Goal: Obtain resource: Download file/media

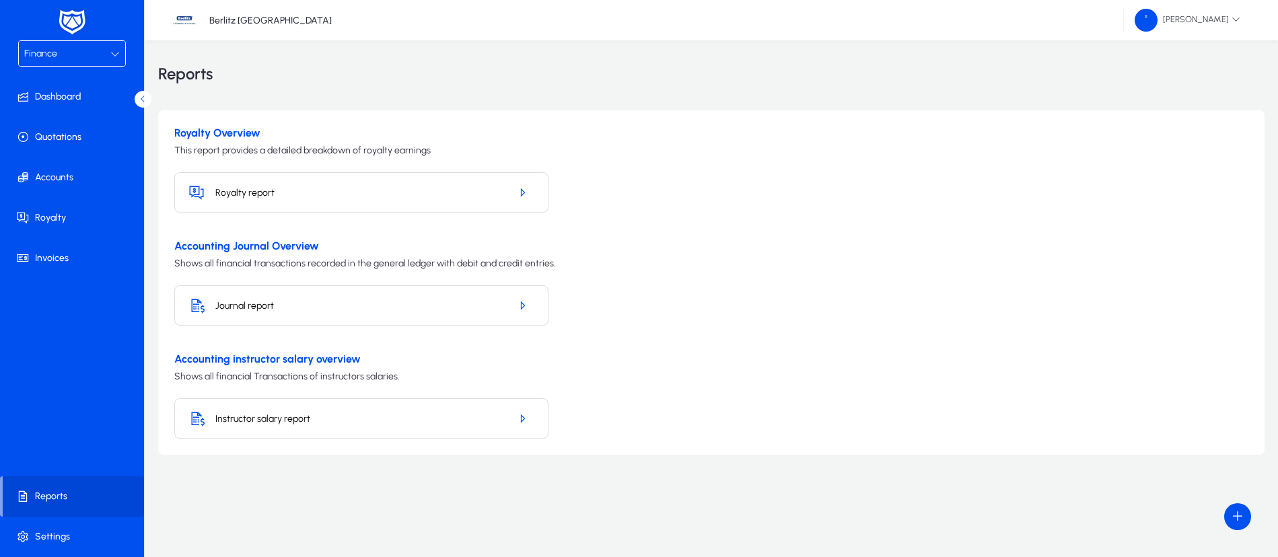
click at [429, 308] on h5 "Journal report" at bounding box center [357, 305] width 284 height 11
click at [519, 307] on icon "button" at bounding box center [522, 306] width 12 height 12
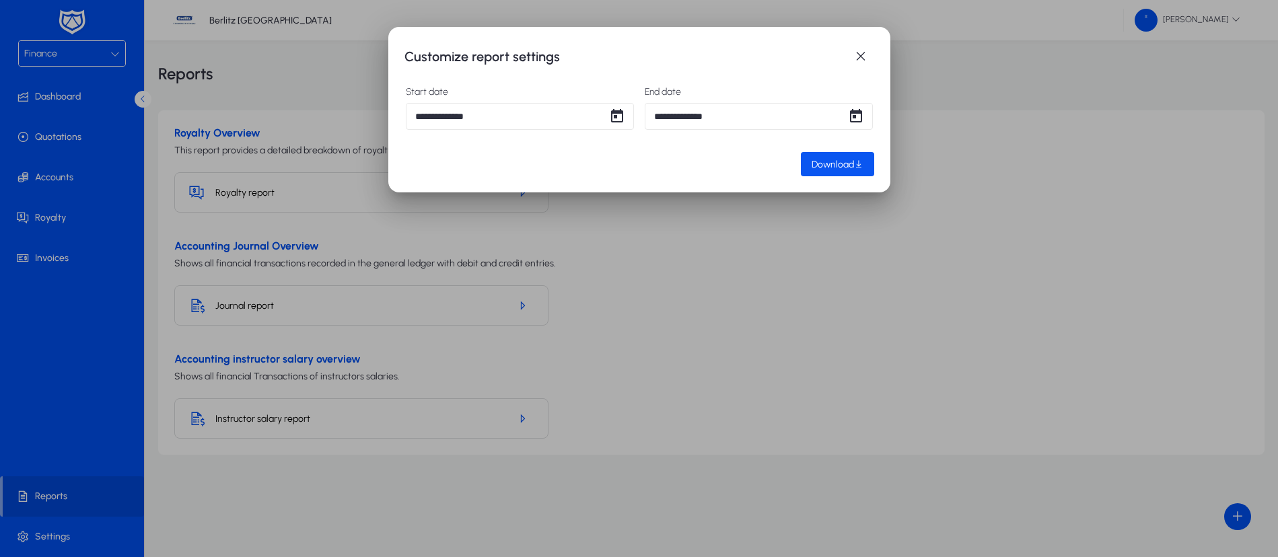
click at [830, 164] on span "Download" at bounding box center [833, 164] width 42 height 11
click at [868, 57] on span "button" at bounding box center [860, 56] width 27 height 27
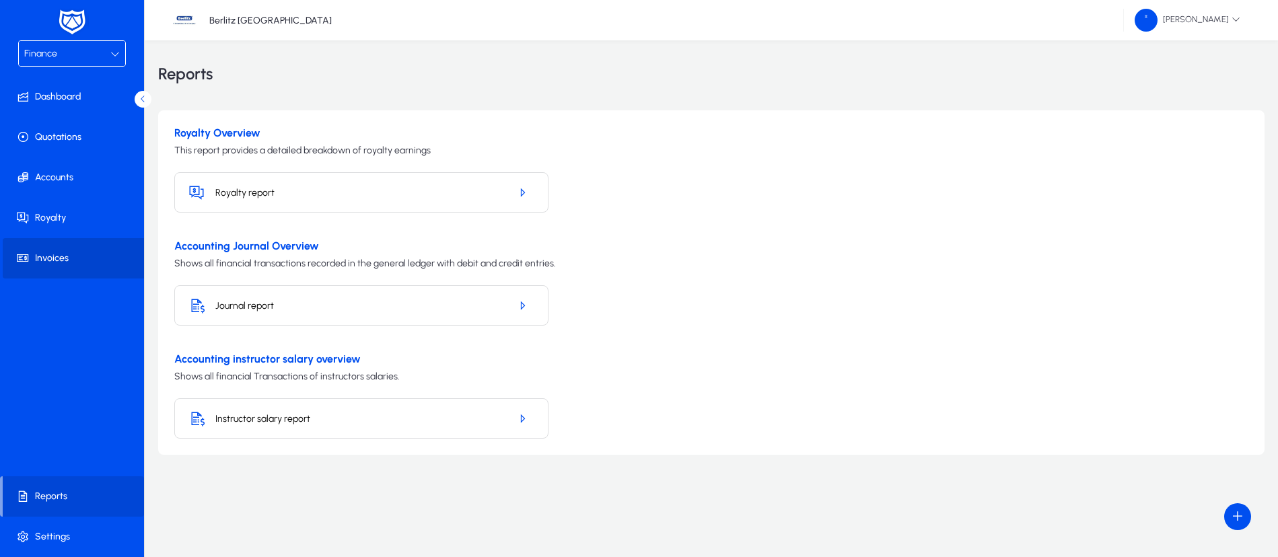
click at [65, 261] on span "Invoices" at bounding box center [75, 258] width 144 height 13
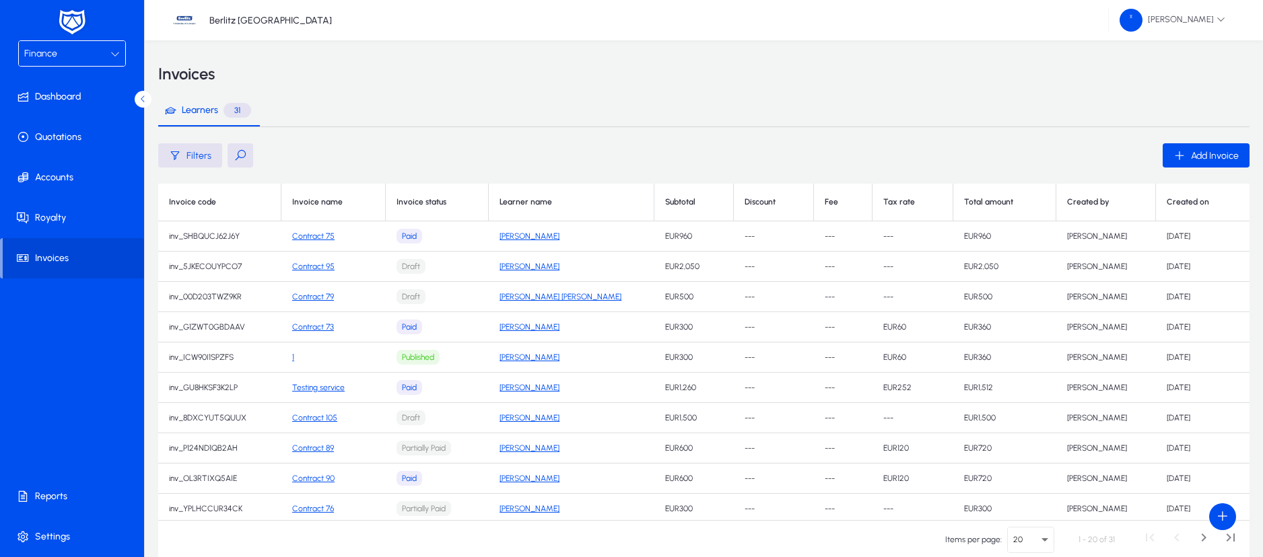
click at [319, 238] on link "Contract 75" at bounding box center [313, 236] width 42 height 9
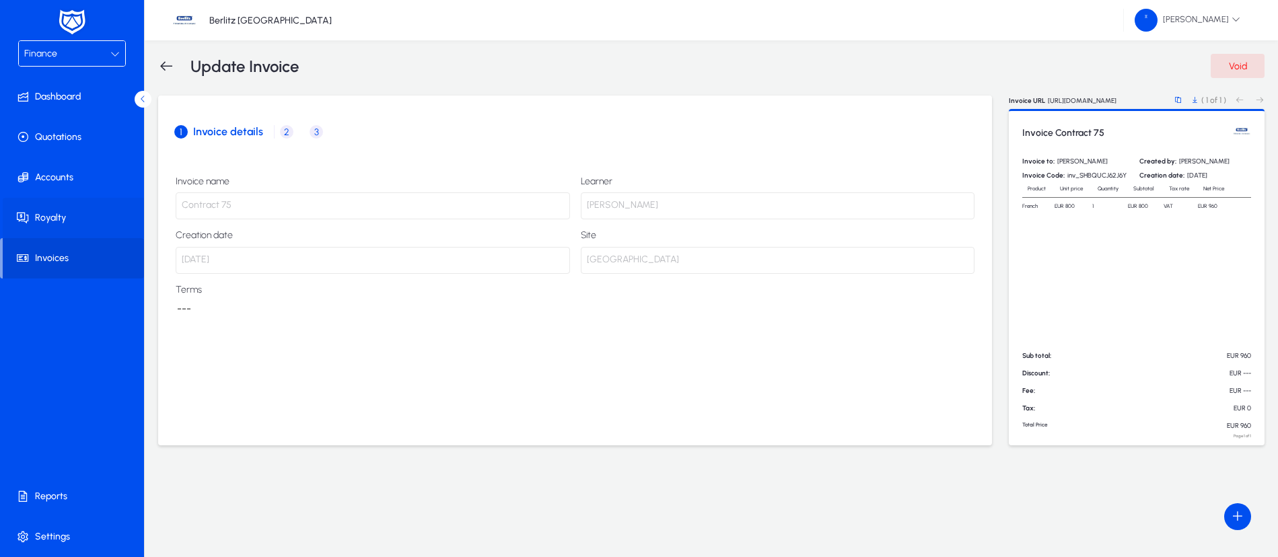
click at [60, 224] on span "Royalty" at bounding box center [75, 217] width 144 height 13
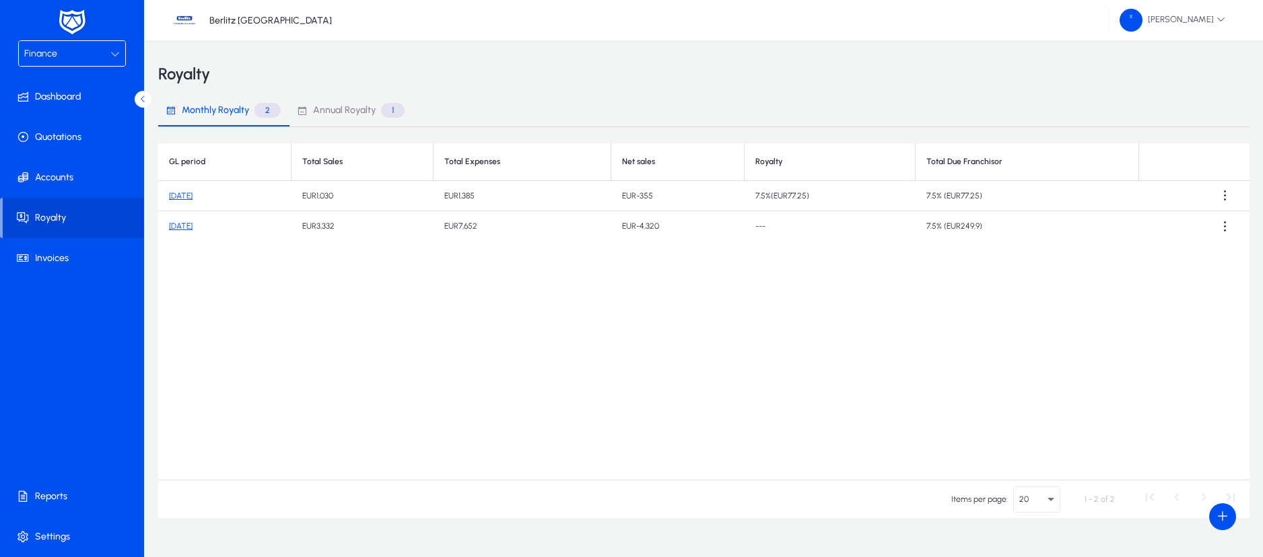
click at [188, 194] on link "[DATE]" at bounding box center [181, 195] width 24 height 9
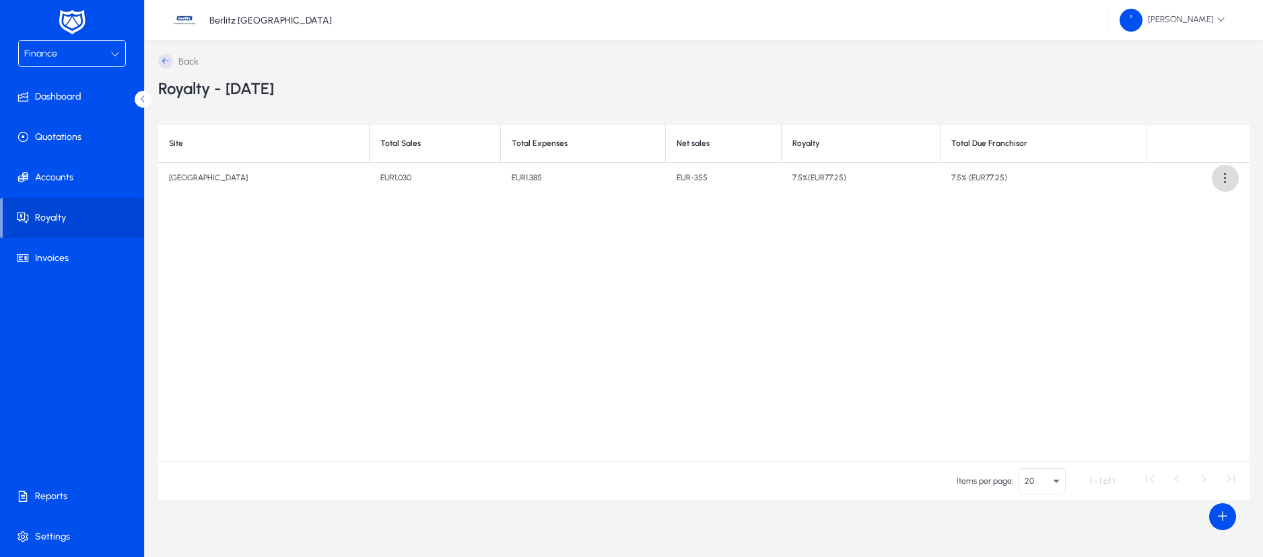
click at [1217, 180] on span at bounding box center [1225, 178] width 27 height 27
click at [1191, 211] on span "Download report" at bounding box center [1197, 211] width 61 height 12
click at [69, 497] on span "Reports" at bounding box center [75, 496] width 144 height 13
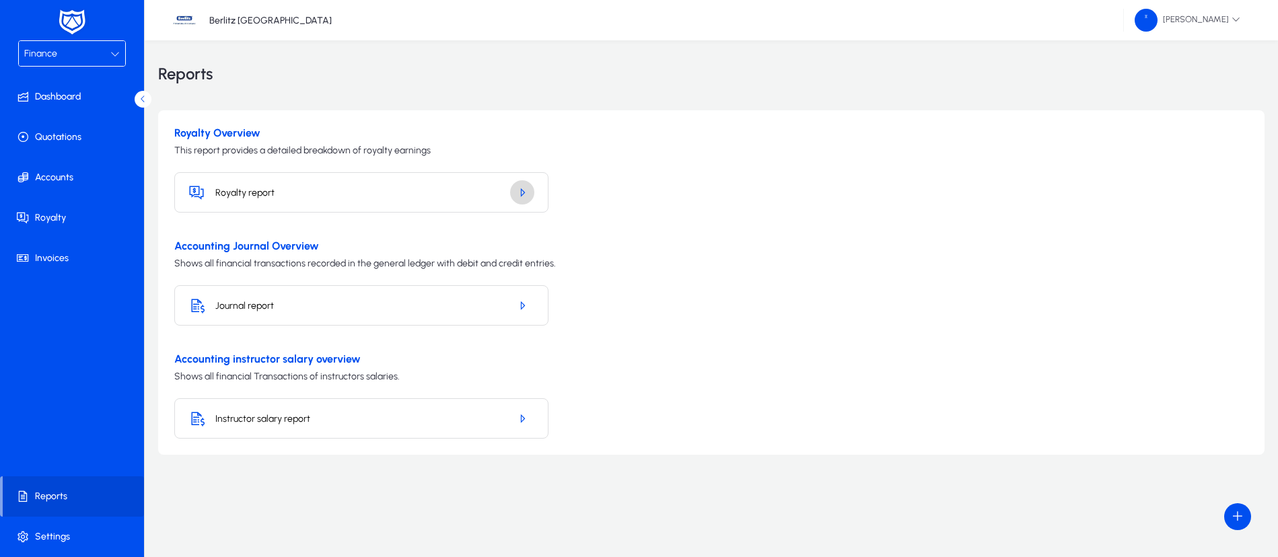
click at [523, 193] on icon "button" at bounding box center [522, 192] width 12 height 12
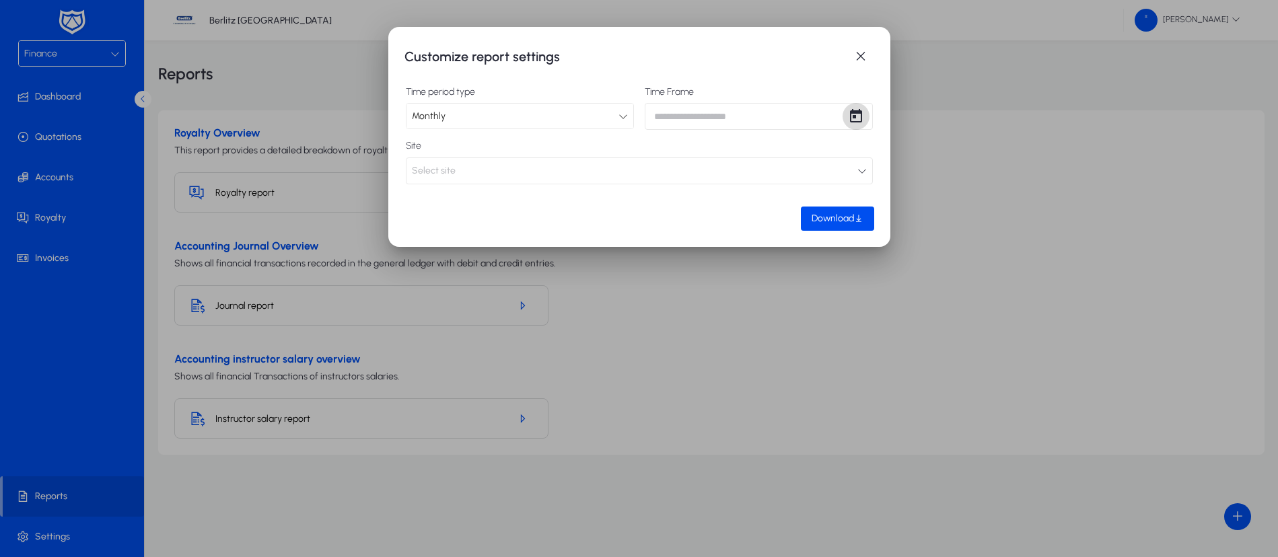
click at [850, 114] on span "Open calendar" at bounding box center [856, 116] width 27 height 27
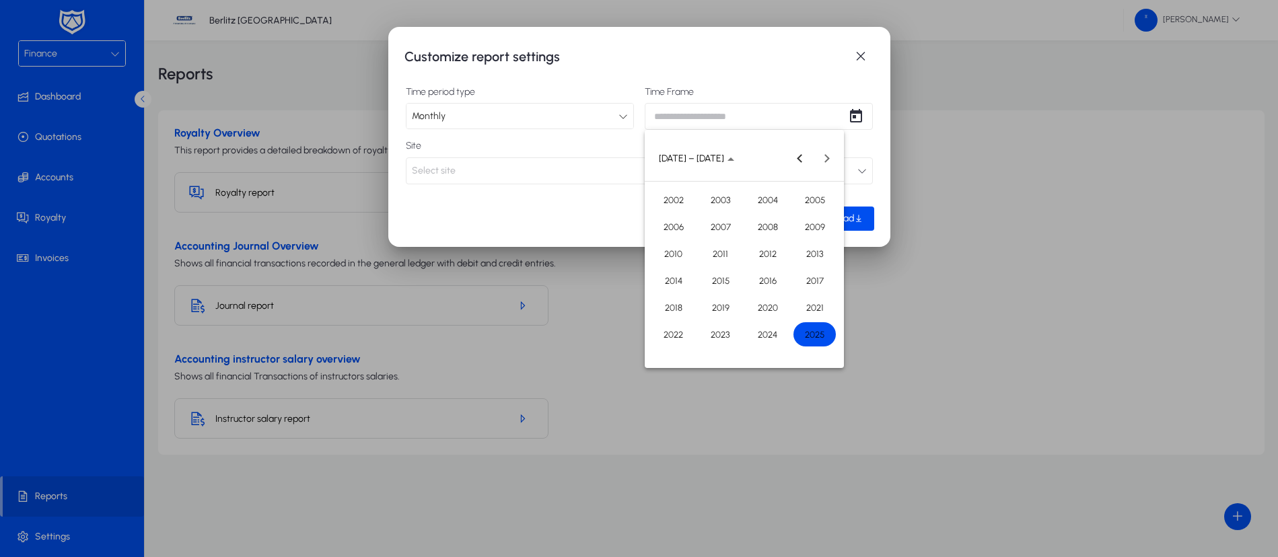
click at [820, 334] on span "2025" at bounding box center [815, 334] width 42 height 24
click at [816, 254] on span "AUG" at bounding box center [815, 254] width 42 height 24
type input "**********"
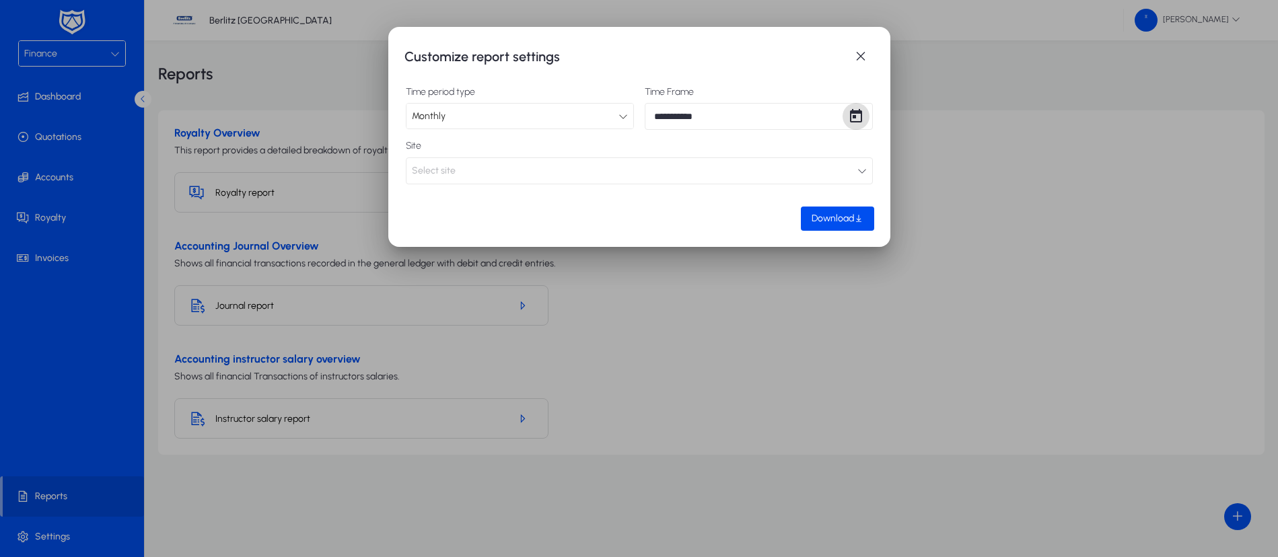
click at [512, 172] on button "Select site" at bounding box center [639, 171] width 467 height 27
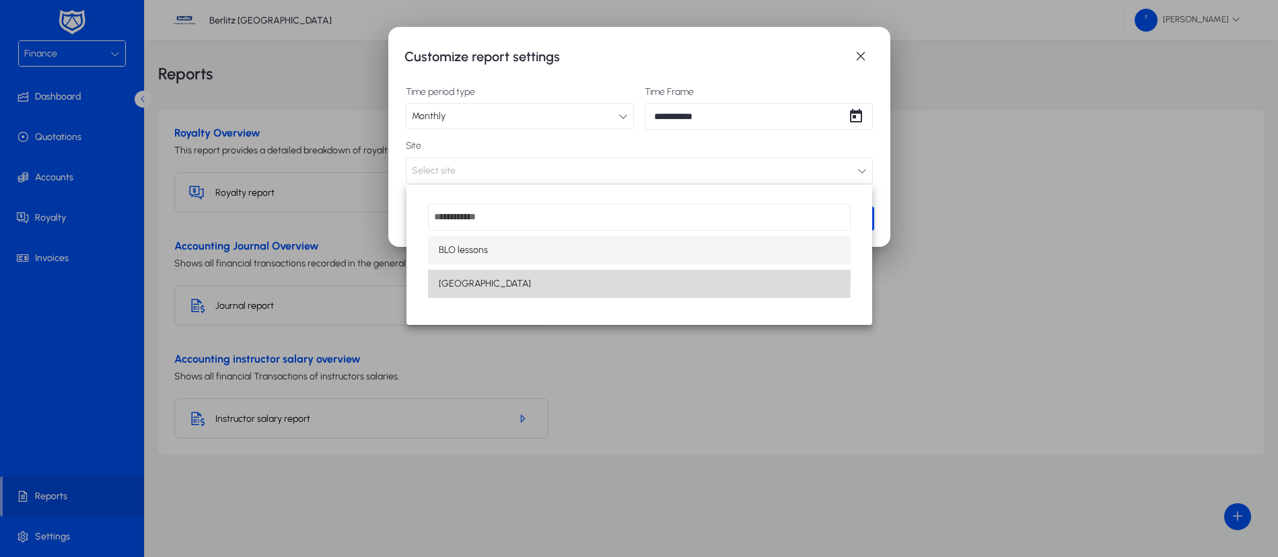
click at [510, 277] on mat-option "[GEOGRAPHIC_DATA]" at bounding box center [639, 284] width 423 height 28
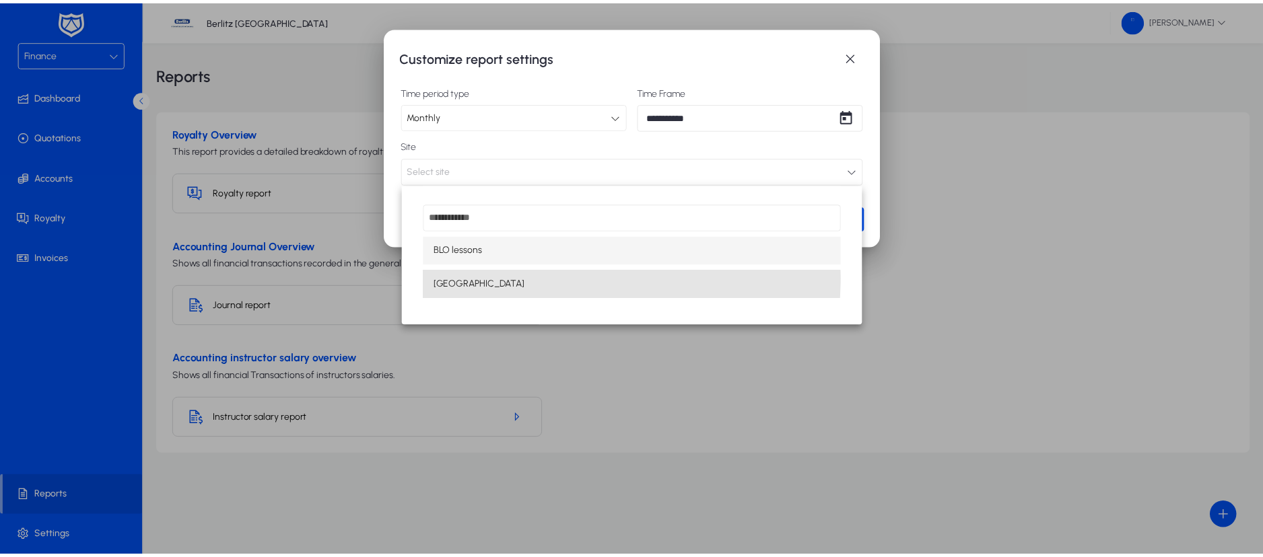
scroll to position [1, 0]
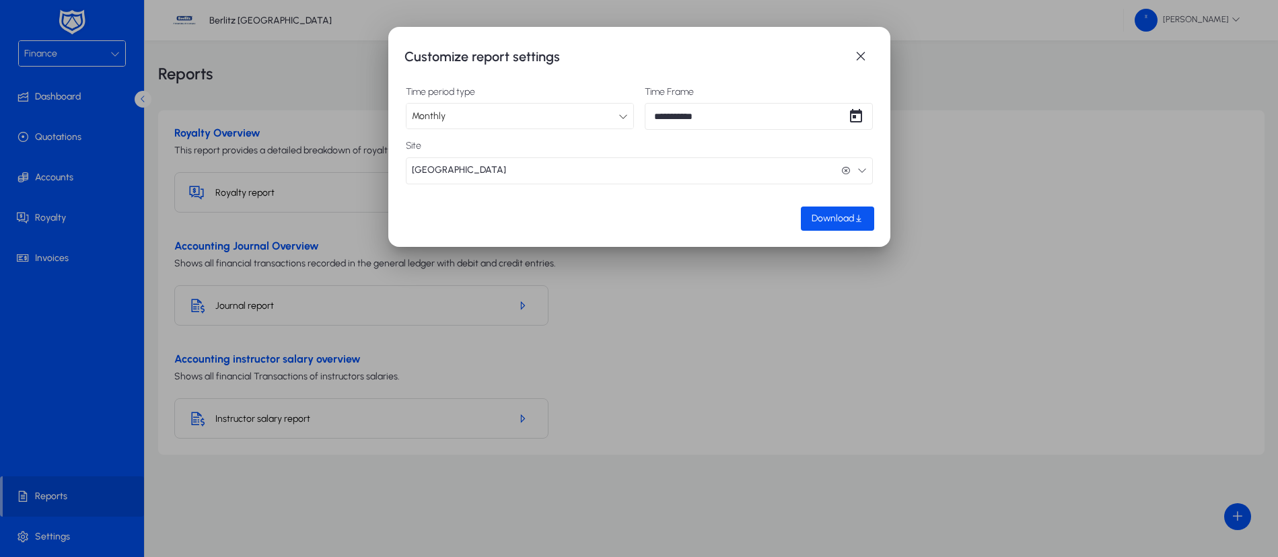
click at [852, 219] on span "Download" at bounding box center [833, 218] width 42 height 11
click at [865, 58] on span "button" at bounding box center [860, 56] width 27 height 27
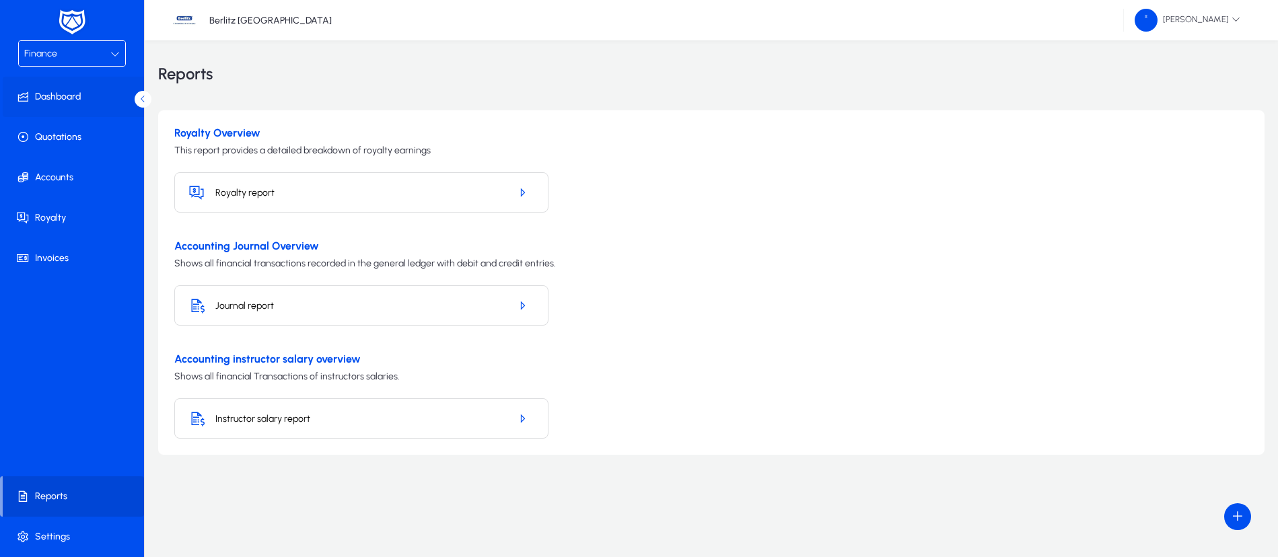
click at [75, 94] on span "Dashboard" at bounding box center [75, 96] width 144 height 13
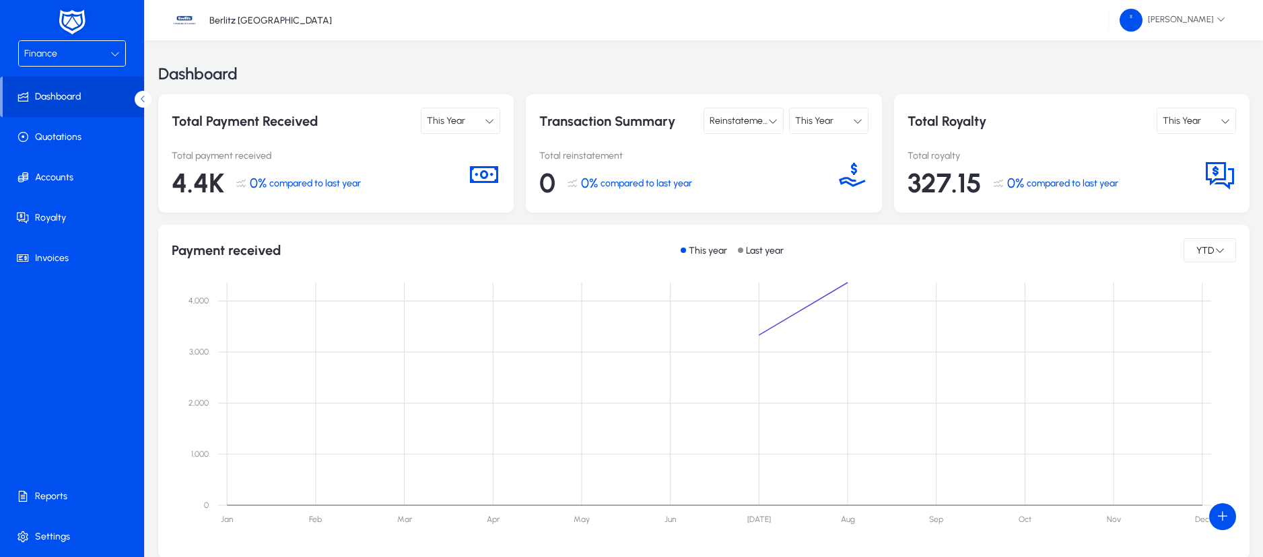
click at [491, 125] on div at bounding box center [489, 121] width 9 height 16
click at [1224, 119] on div at bounding box center [631, 278] width 1263 height 557
click at [1224, 119] on icon at bounding box center [1224, 120] width 9 height 9
click at [1212, 149] on span "This Month" at bounding box center [1191, 147] width 46 height 16
click at [111, 53] on icon at bounding box center [114, 53] width 9 height 9
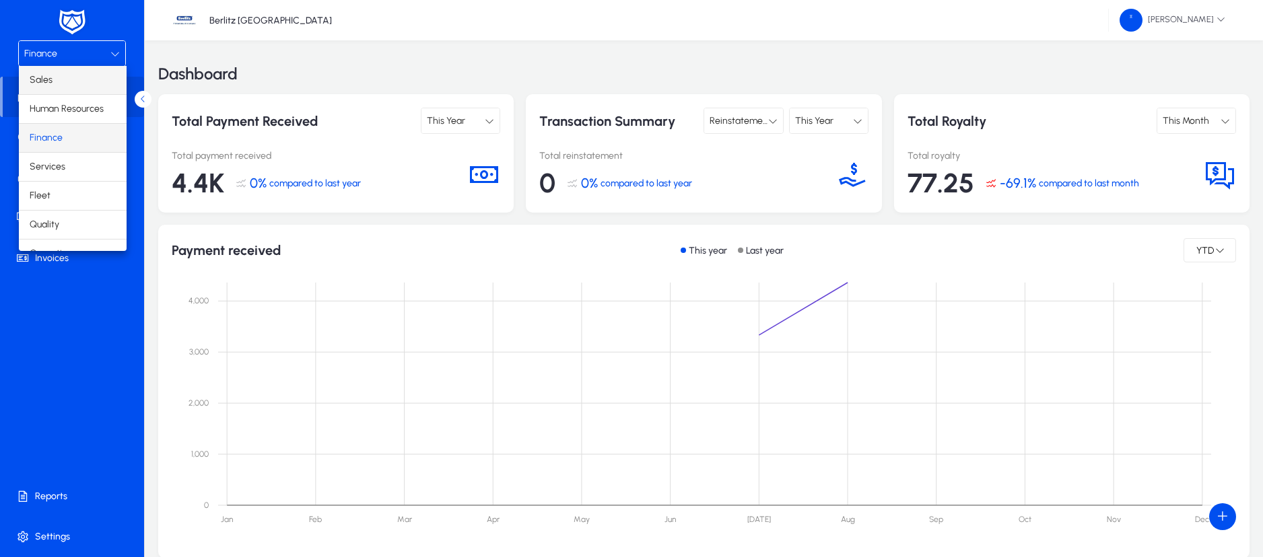
click at [88, 82] on mat-option "Sales" at bounding box center [73, 80] width 108 height 28
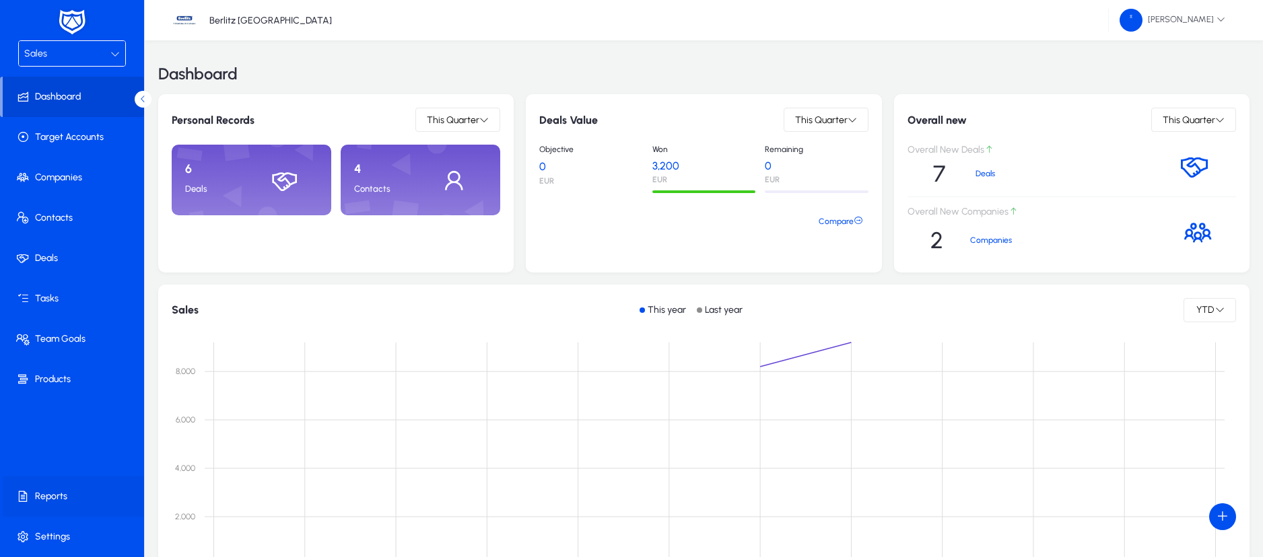
click at [77, 500] on span "Reports" at bounding box center [75, 496] width 144 height 13
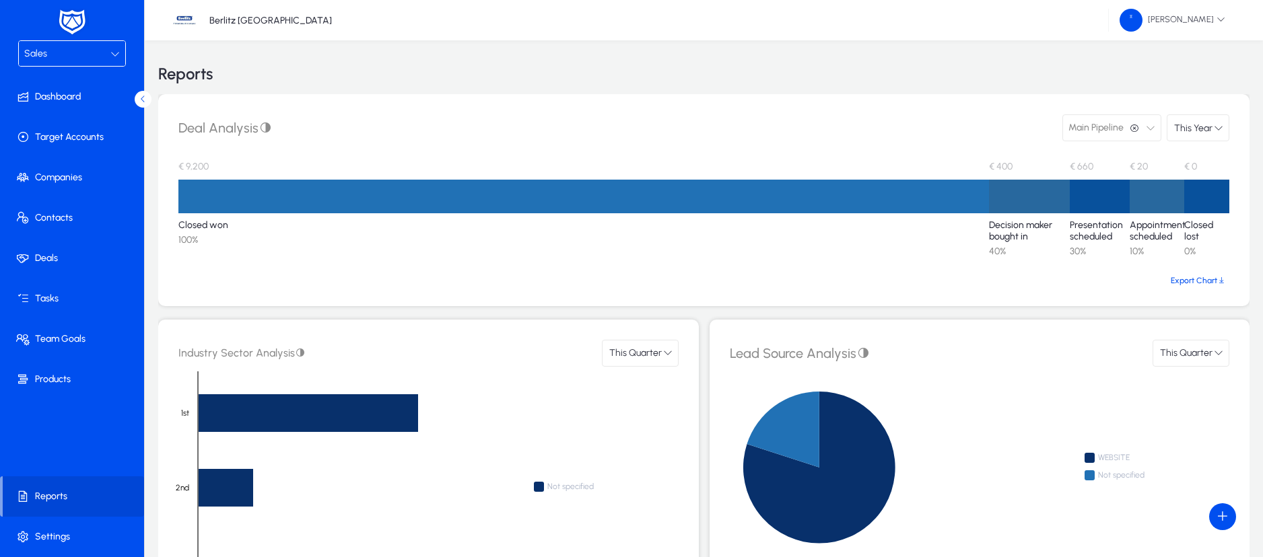
click at [104, 52] on div "Sales" at bounding box center [67, 54] width 86 height 18
click at [118, 50] on icon at bounding box center [114, 53] width 9 height 9
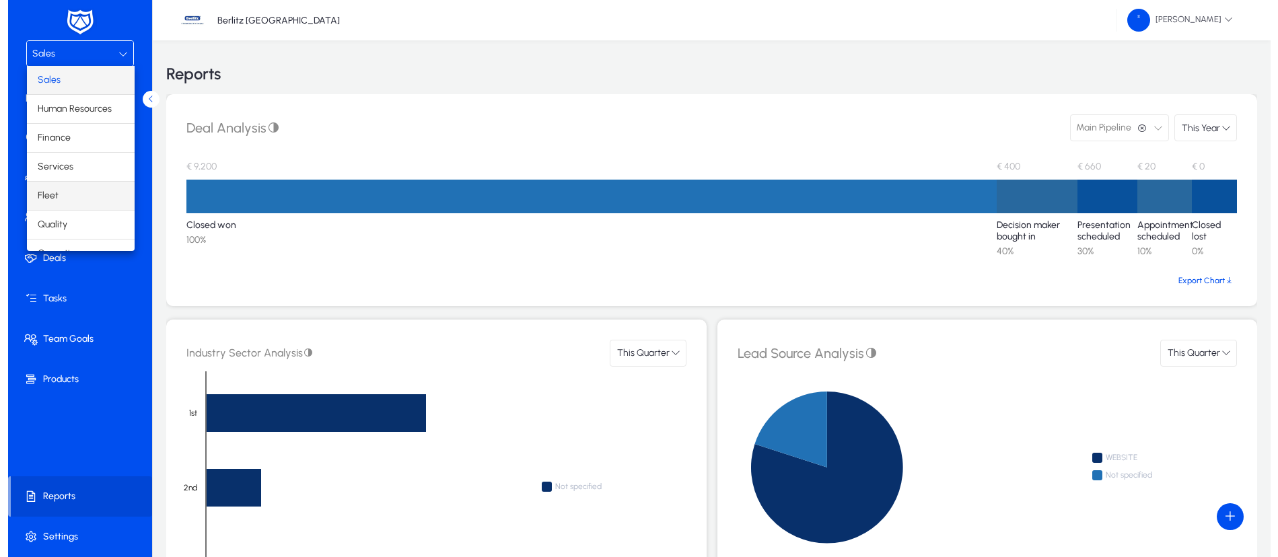
scroll to position [46, 0]
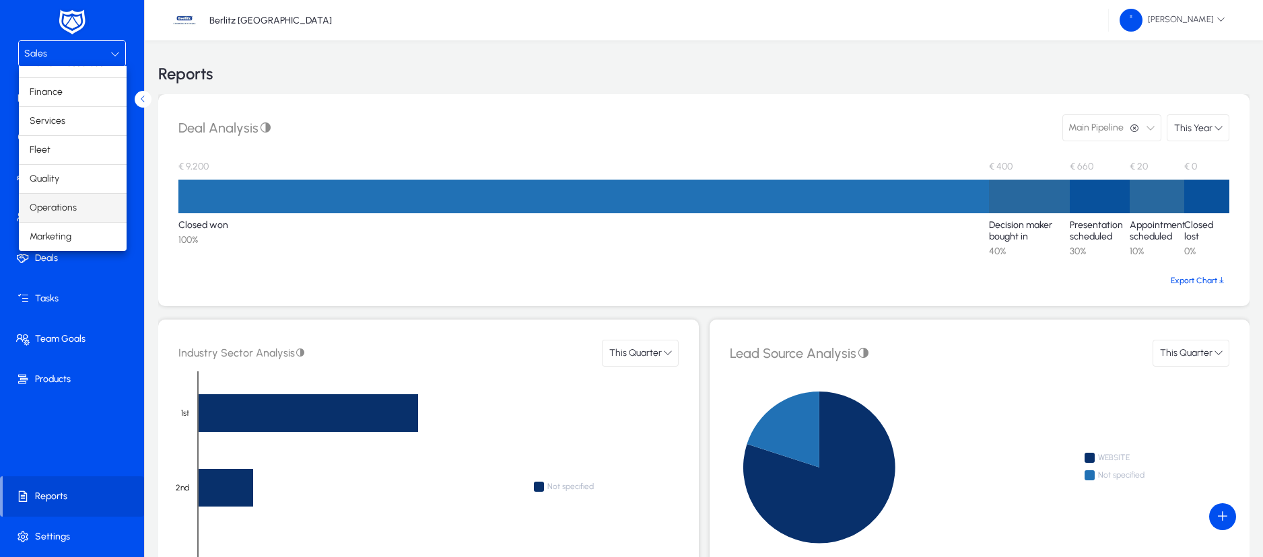
click at [61, 201] on span "Operations" at bounding box center [53, 208] width 47 height 16
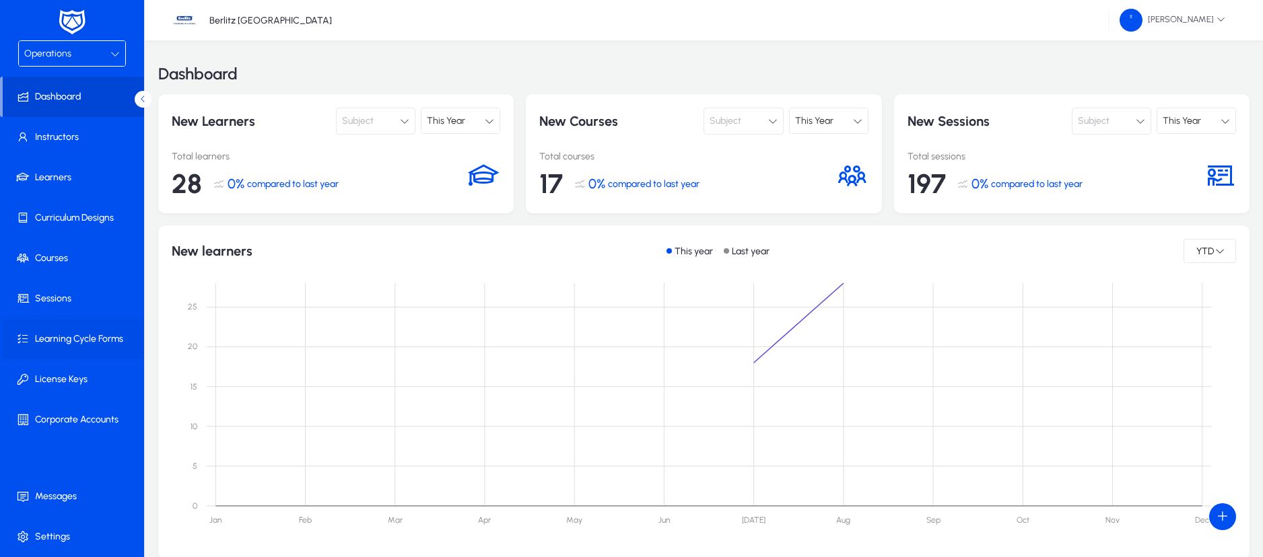
click at [88, 349] on span at bounding box center [75, 339] width 144 height 32
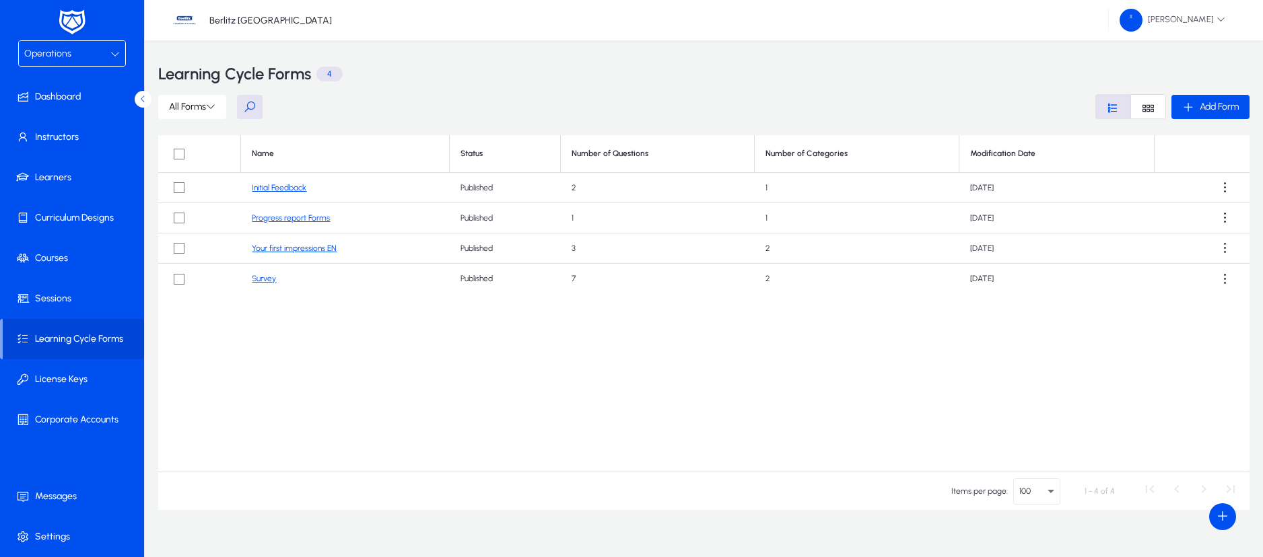
click at [286, 185] on link "Initial Feedback" at bounding box center [279, 187] width 55 height 9
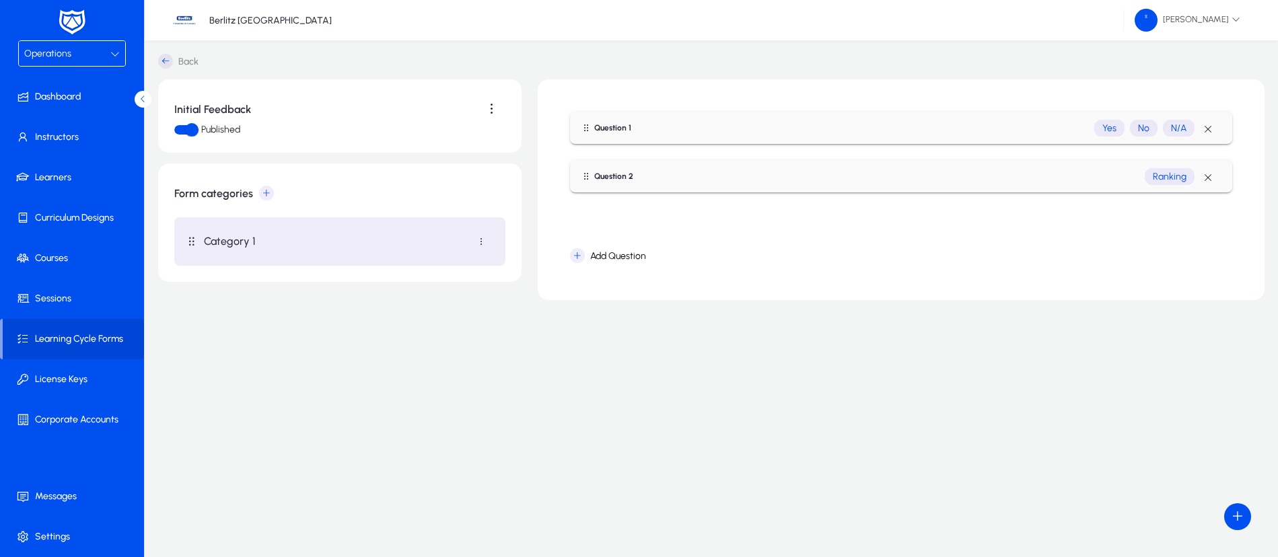
click at [96, 60] on div "Operations" at bounding box center [67, 54] width 86 height 18
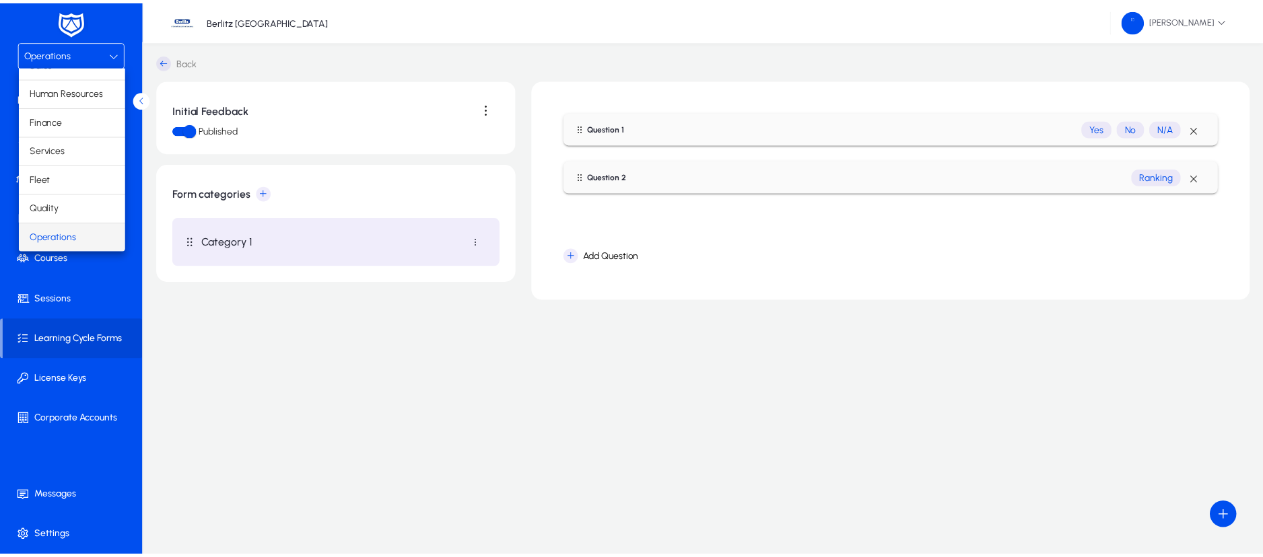
scroll to position [46, 0]
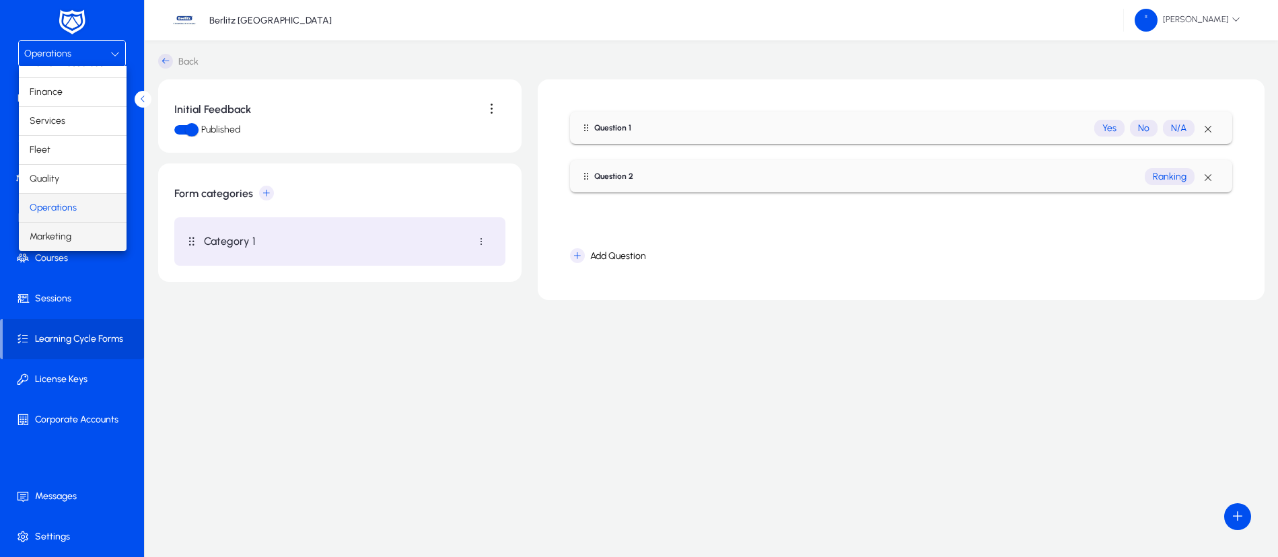
click at [74, 232] on mat-option "Marketing" at bounding box center [73, 237] width 108 height 28
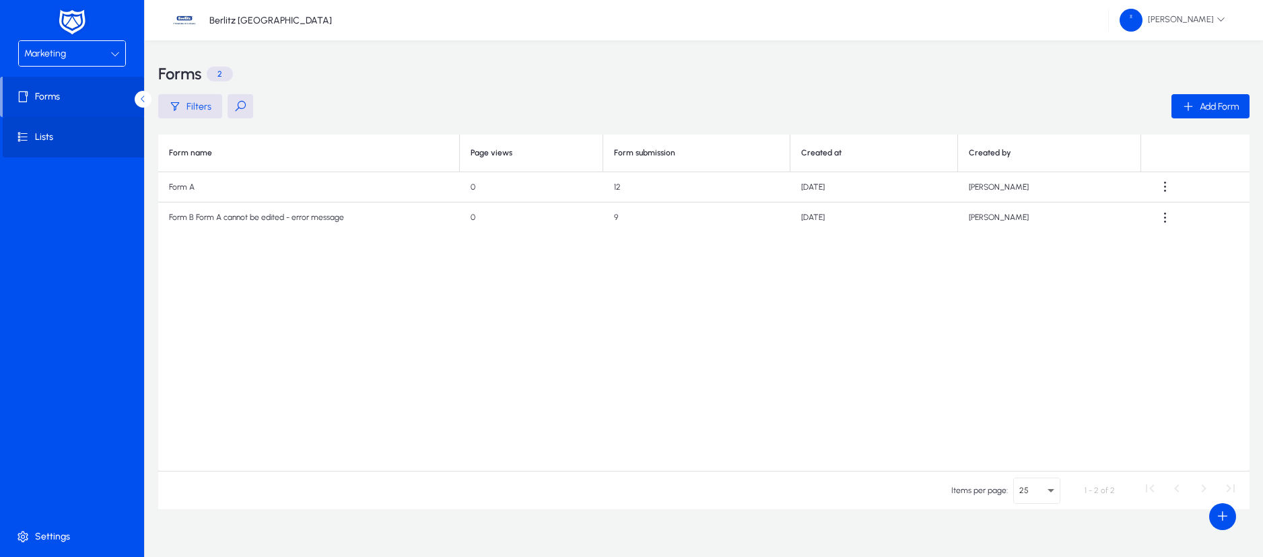
click at [77, 145] on span at bounding box center [75, 137] width 144 height 32
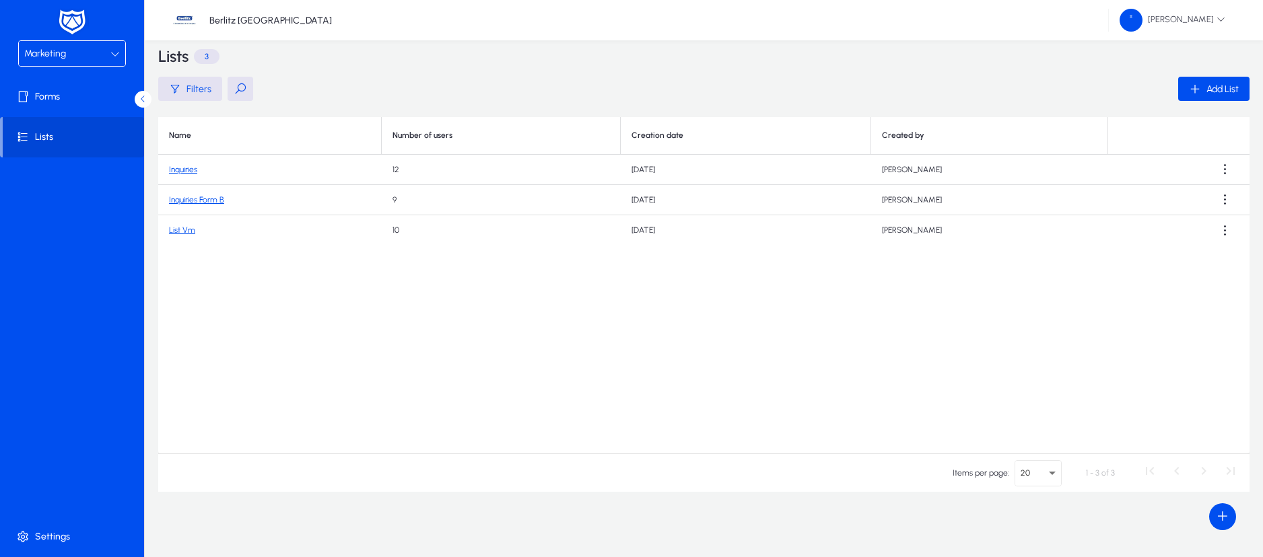
scroll to position [20, 0]
click at [112, 53] on icon at bounding box center [114, 53] width 9 height 9
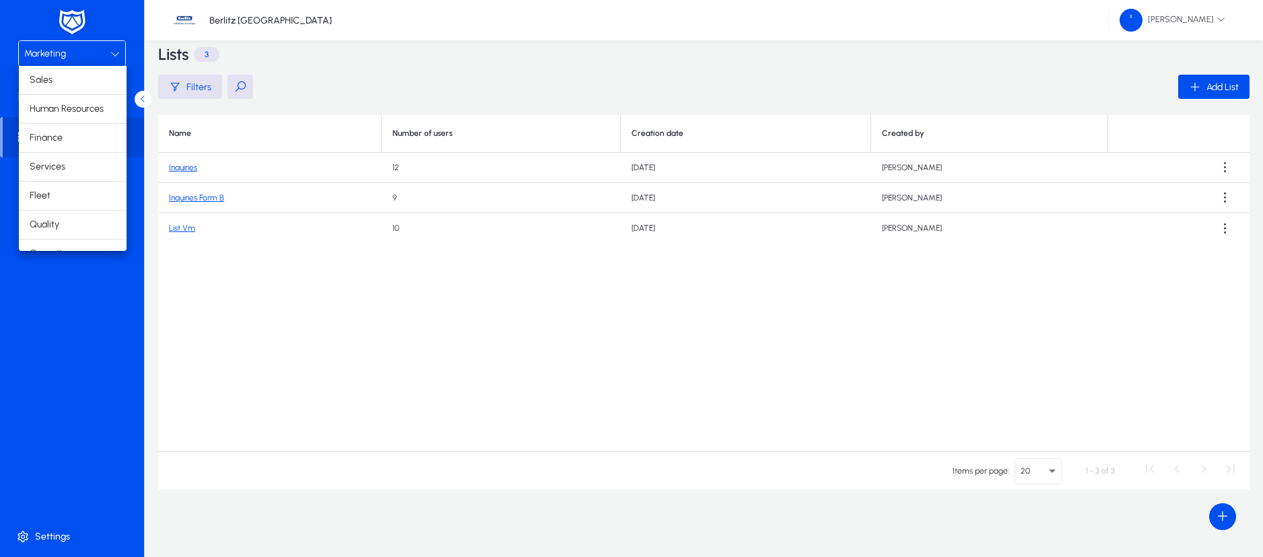
scroll to position [46, 0]
click at [73, 178] on mat-option "Quality" at bounding box center [73, 179] width 108 height 28
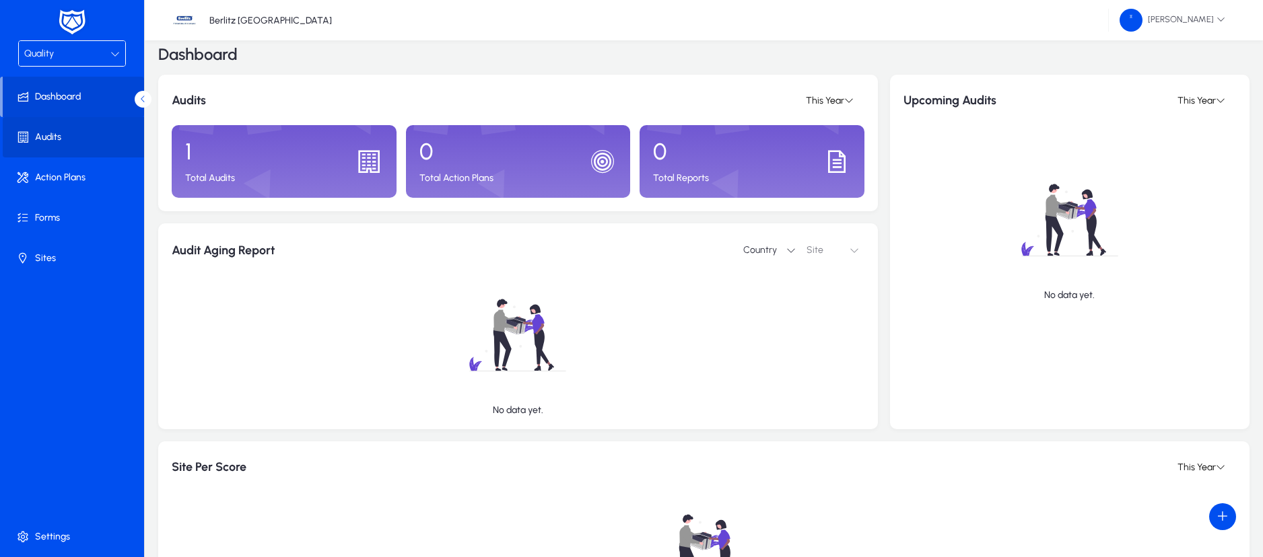
click at [67, 131] on span "Audits" at bounding box center [75, 137] width 144 height 13
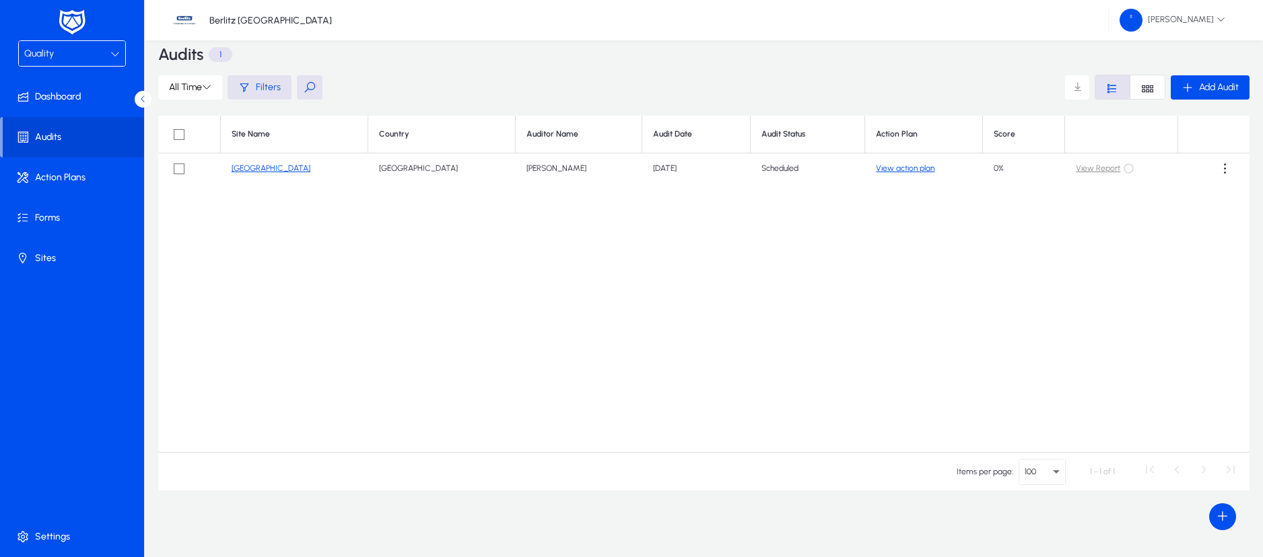
click at [880, 169] on button "View action plan" at bounding box center [905, 169] width 59 height 10
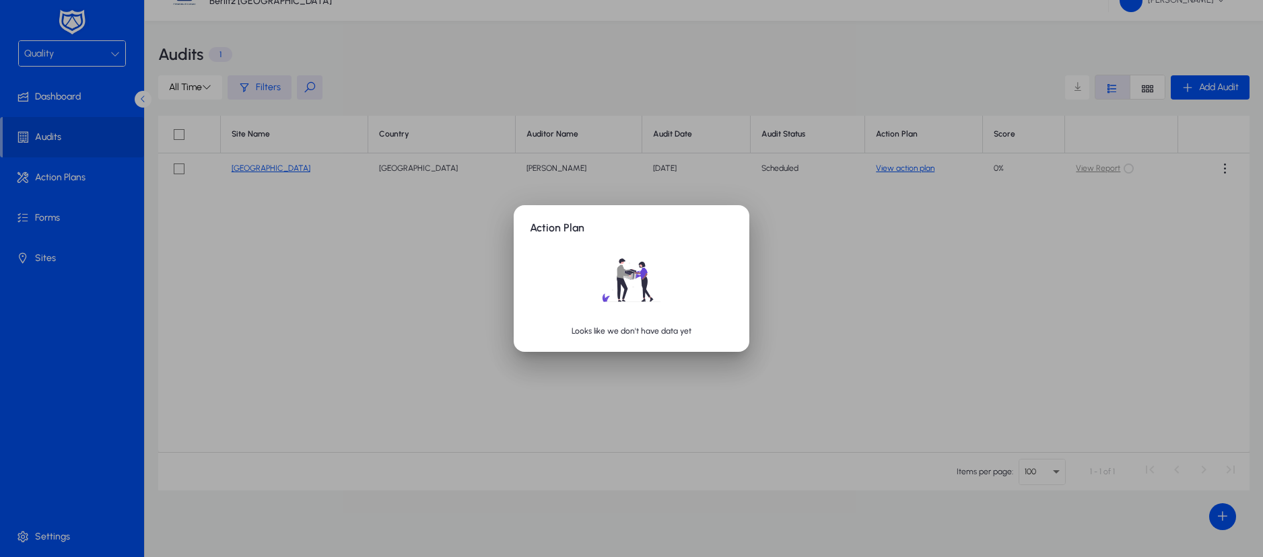
click at [830, 253] on div at bounding box center [631, 278] width 1263 height 557
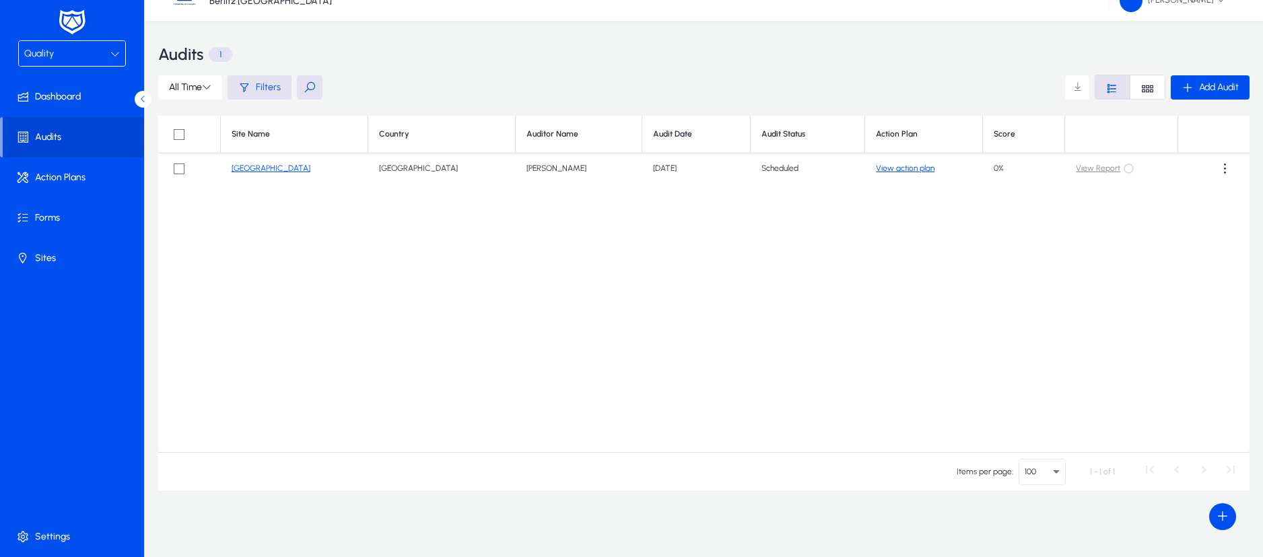
scroll to position [20, 0]
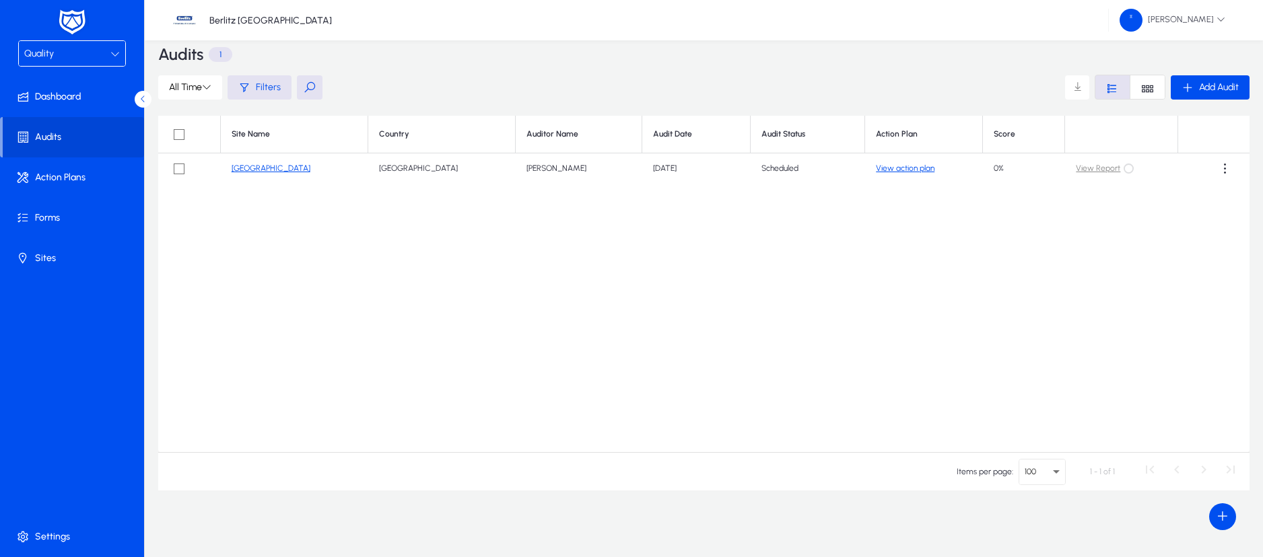
click at [94, 45] on div "Quality" at bounding box center [67, 54] width 86 height 18
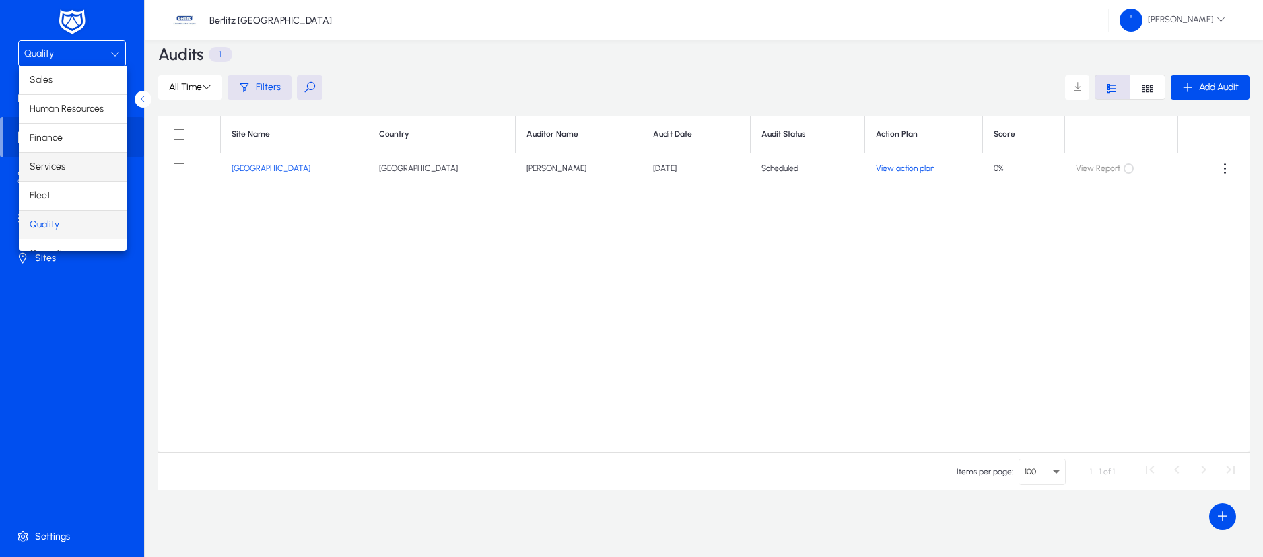
click at [67, 164] on mat-option "Services" at bounding box center [73, 167] width 108 height 28
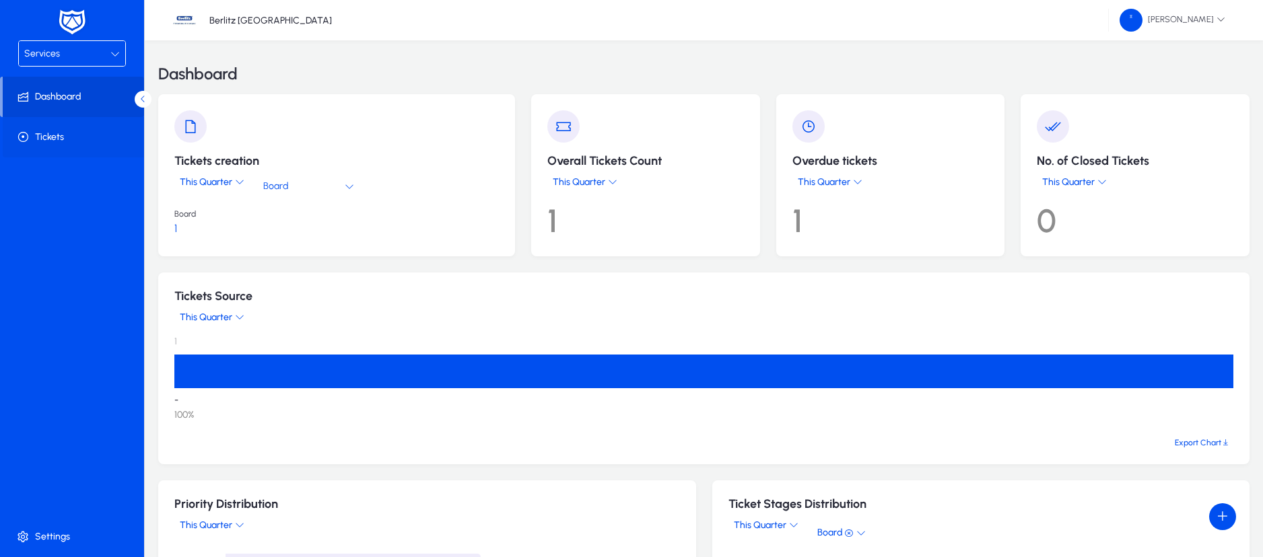
click at [78, 136] on span "Tickets" at bounding box center [75, 137] width 144 height 13
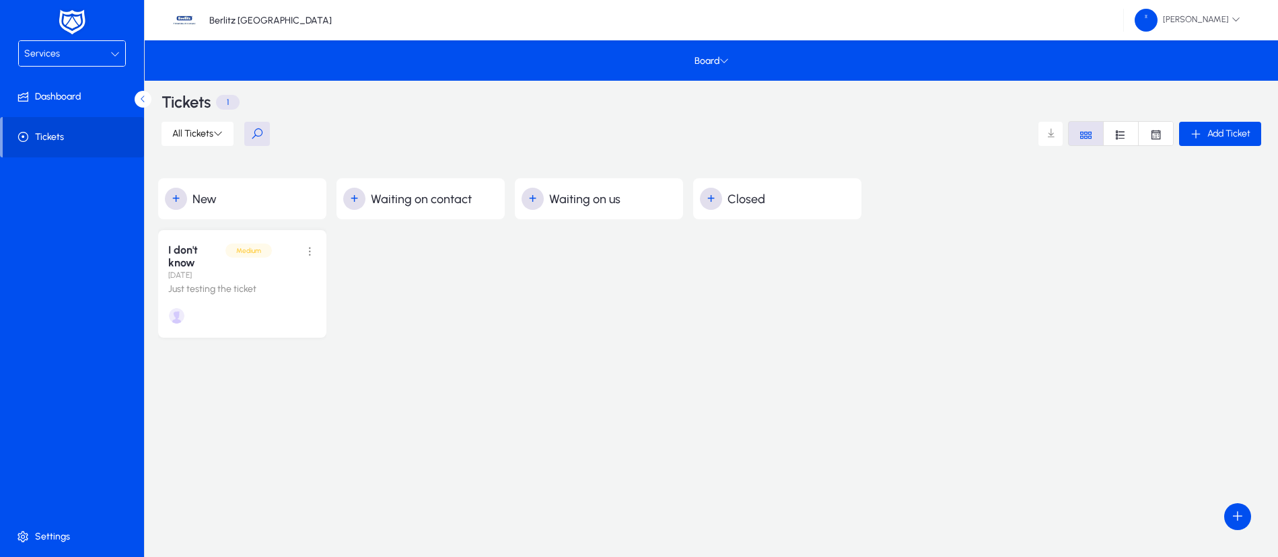
click at [114, 54] on icon at bounding box center [114, 53] width 9 height 9
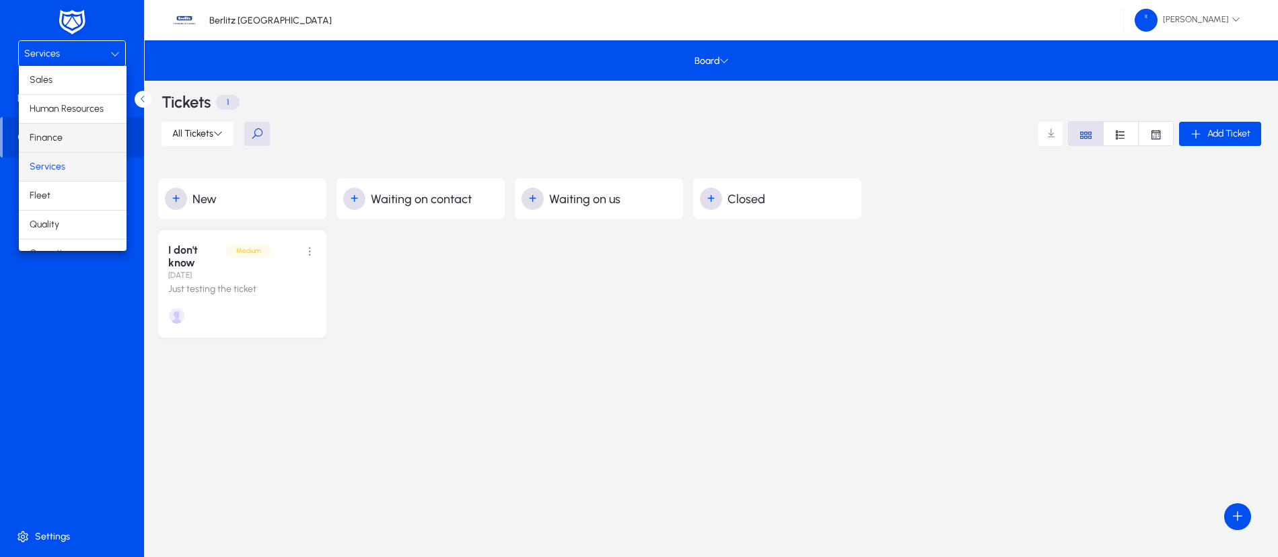
click at [71, 137] on mat-option "Finance" at bounding box center [73, 138] width 108 height 28
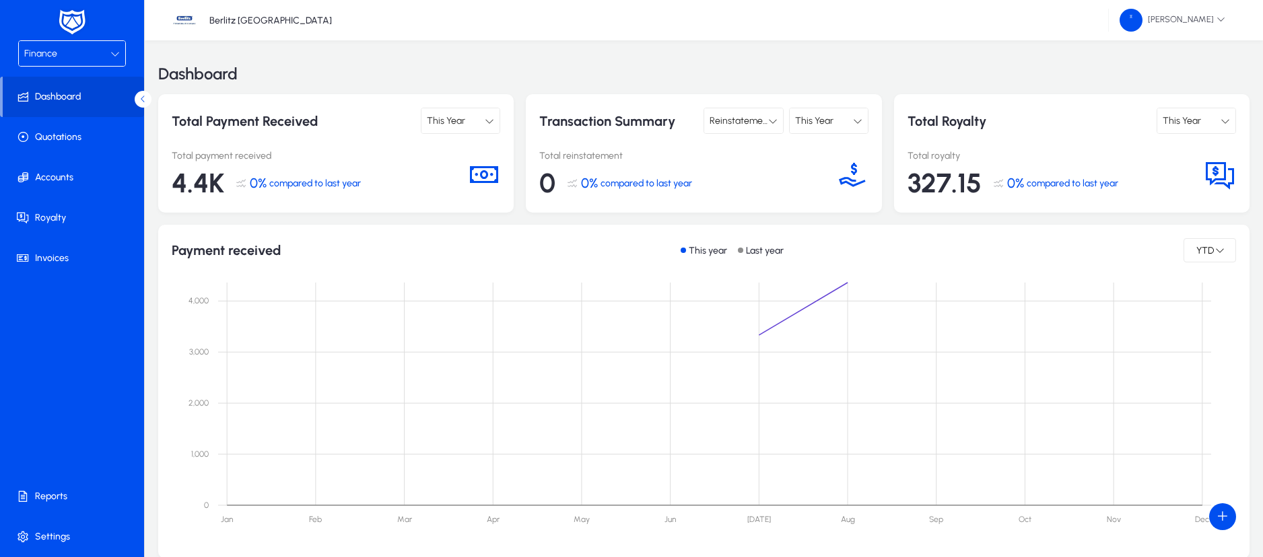
drag, startPoint x: 110, startPoint y: 48, endPoint x: 102, endPoint y: 59, distance: 13.5
click at [110, 49] on icon at bounding box center [114, 53] width 9 height 9
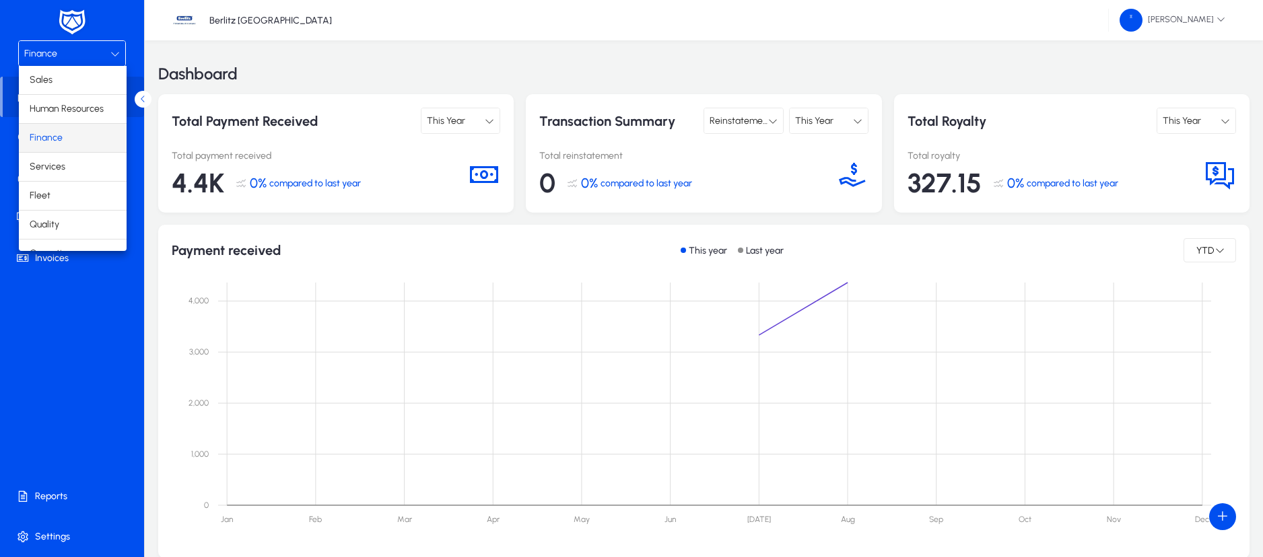
click at [78, 368] on div at bounding box center [631, 278] width 1263 height 557
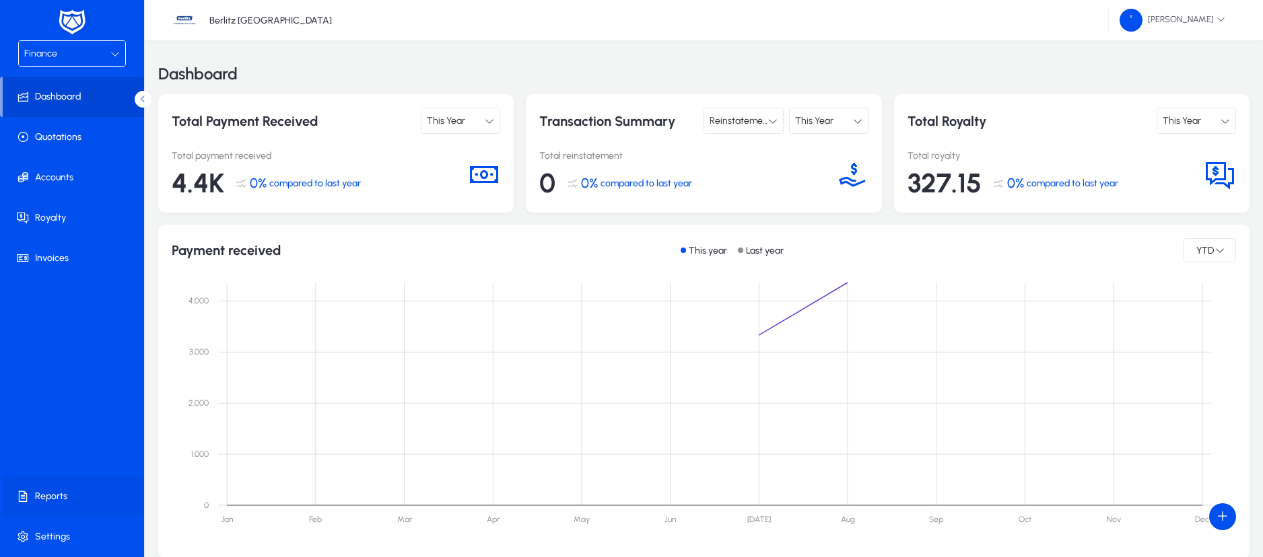
click at [64, 490] on span "Reports" at bounding box center [75, 496] width 144 height 13
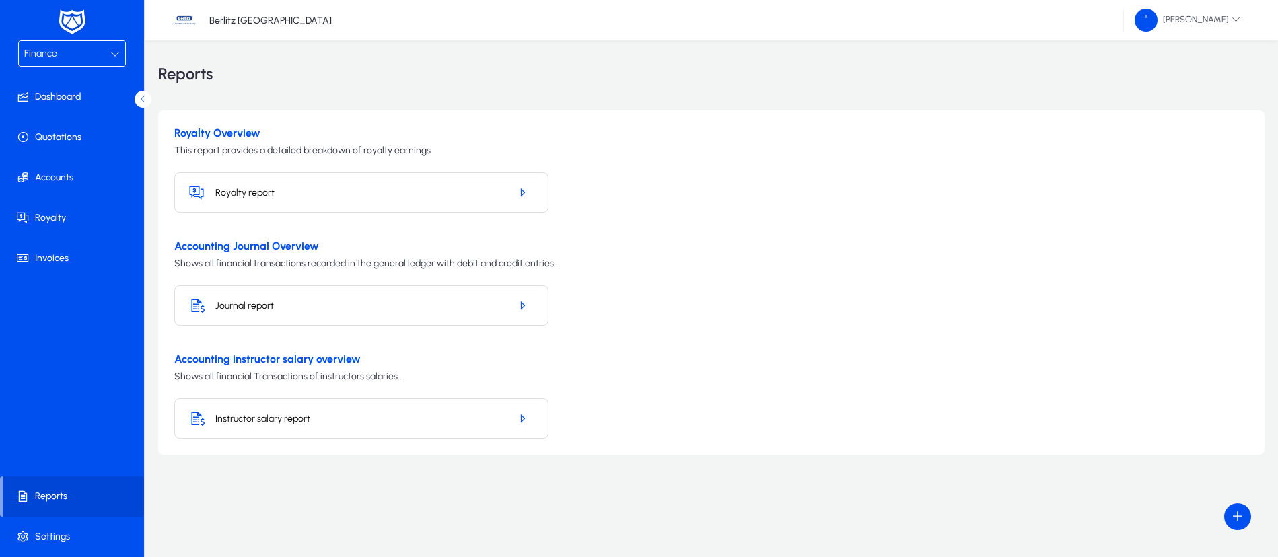
drag, startPoint x: 170, startPoint y: 244, endPoint x: 327, endPoint y: 241, distance: 156.9
click at [327, 241] on div "Royalty Overview This report provides a detailed breakdown of royalty earnings …" at bounding box center [711, 282] width 1107 height 345
copy h3 "Accounting Journal Overview"
click at [513, 306] on span "button" at bounding box center [522, 305] width 24 height 32
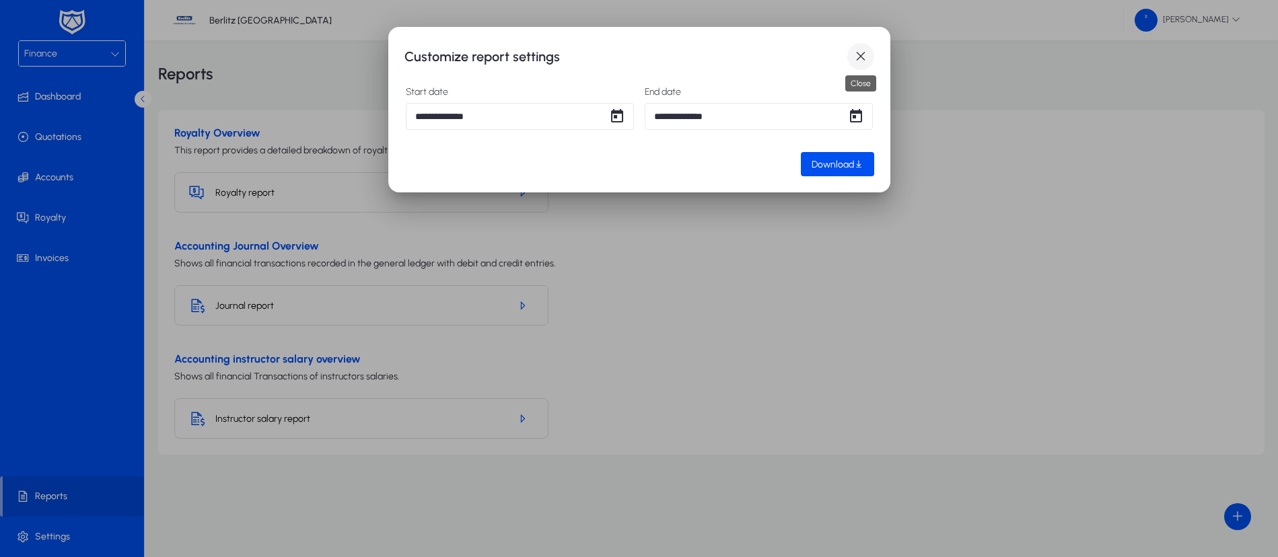
click at [857, 56] on span "button" at bounding box center [860, 56] width 27 height 27
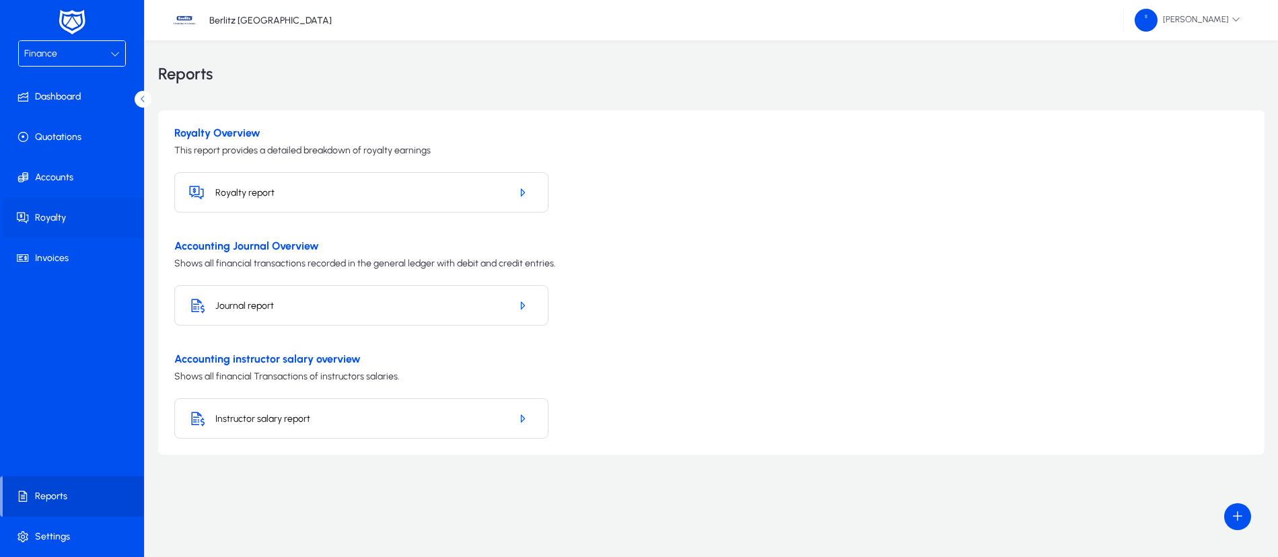
click at [65, 220] on span "Royalty" at bounding box center [75, 217] width 144 height 13
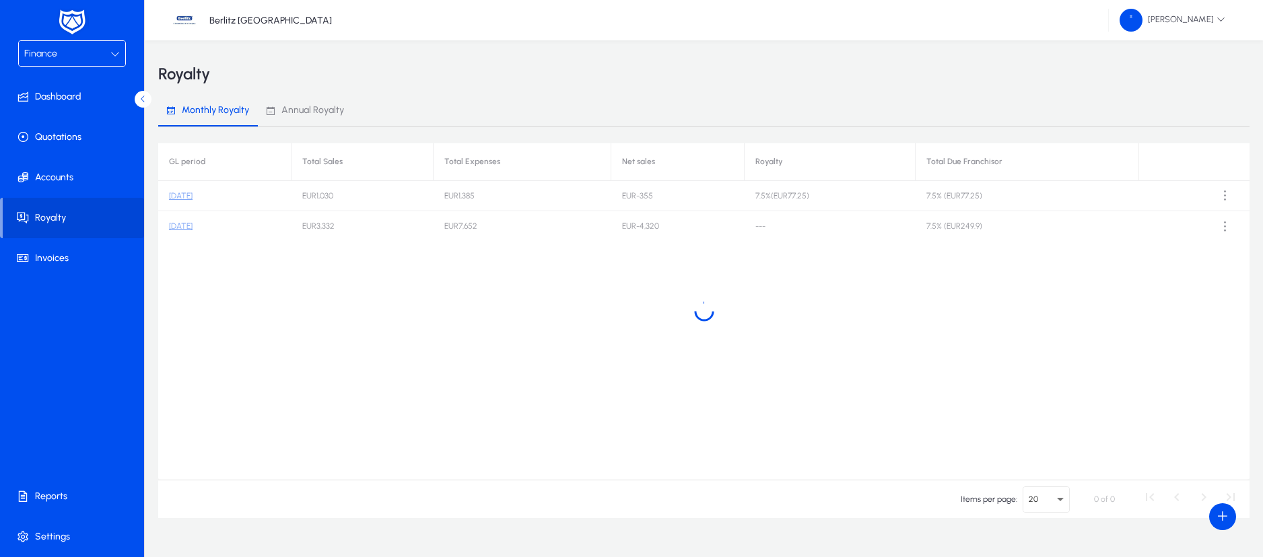
click at [193, 225] on div at bounding box center [703, 311] width 1091 height 337
click at [1228, 194] on div at bounding box center [703, 311] width 1091 height 337
click at [1224, 191] on span at bounding box center [1225, 195] width 27 height 27
click at [1074, 257] on div at bounding box center [631, 278] width 1263 height 557
click at [1022, 230] on td "7.5% ( EUR 249.9 )" at bounding box center [1026, 226] width 223 height 30
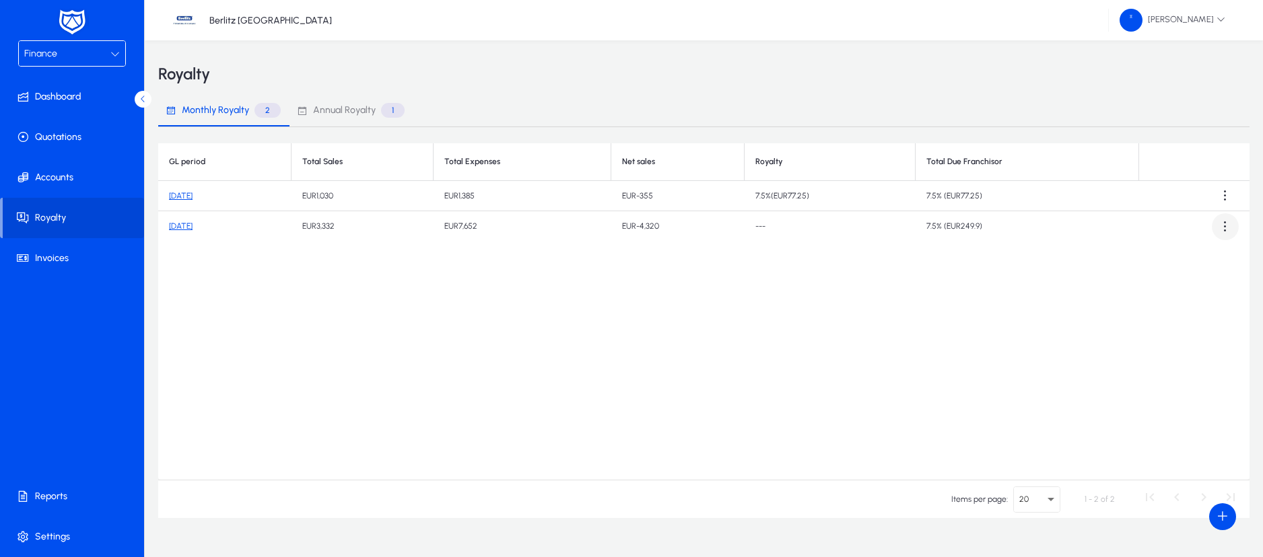
click at [1225, 228] on span at bounding box center [1225, 226] width 27 height 27
click at [1204, 260] on span "Download report" at bounding box center [1197, 260] width 61 height 12
click at [111, 50] on icon at bounding box center [114, 53] width 9 height 9
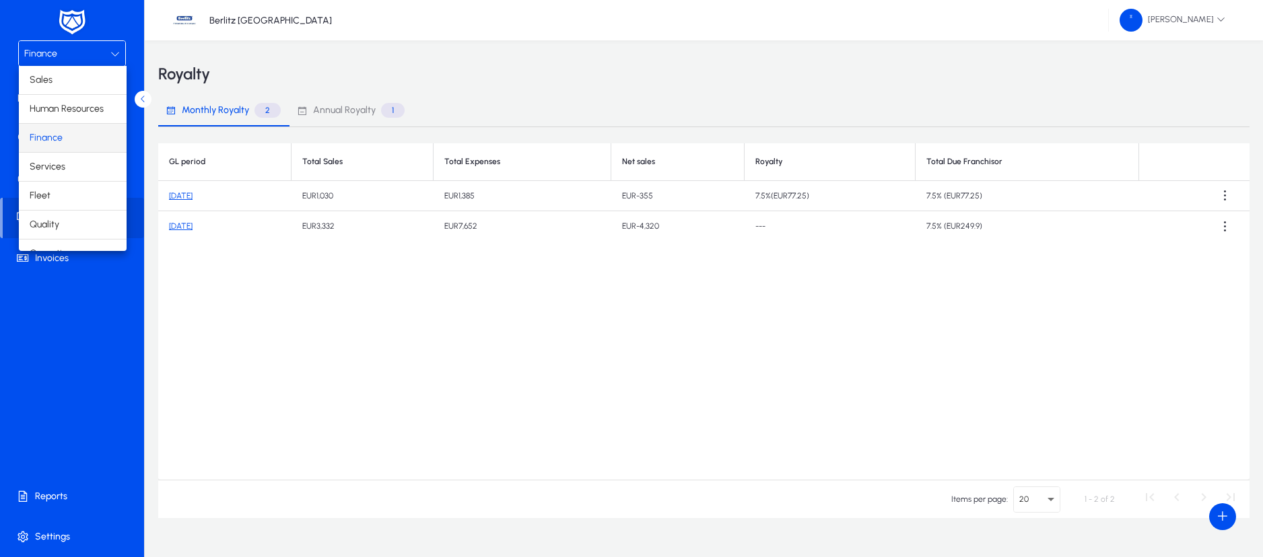
click at [63, 358] on div at bounding box center [631, 278] width 1263 height 557
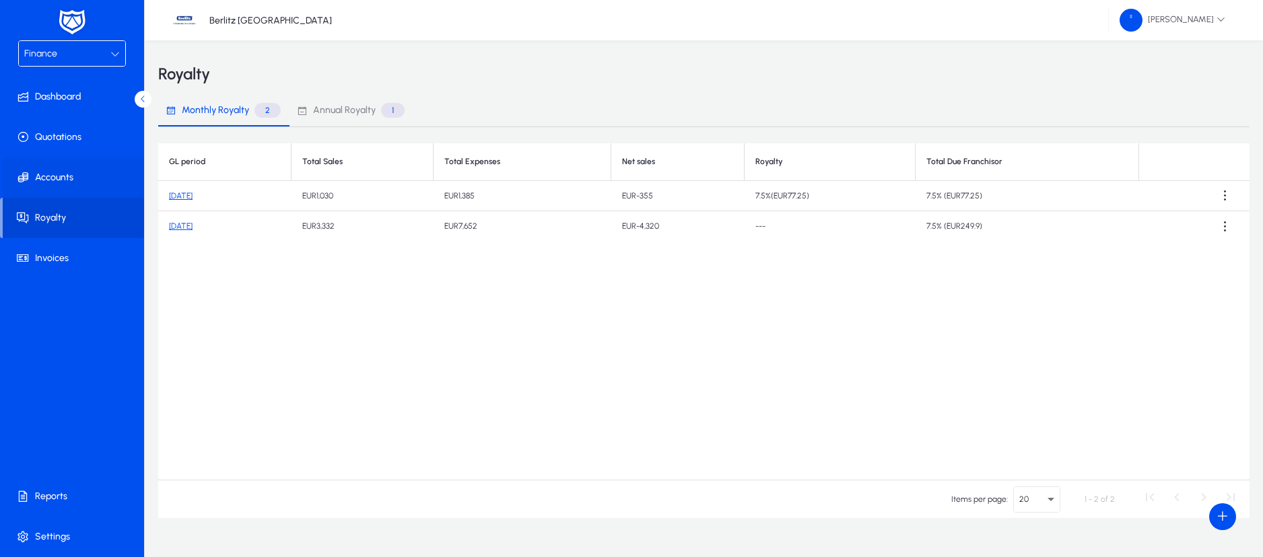
click at [60, 178] on span "Accounts" at bounding box center [75, 177] width 144 height 13
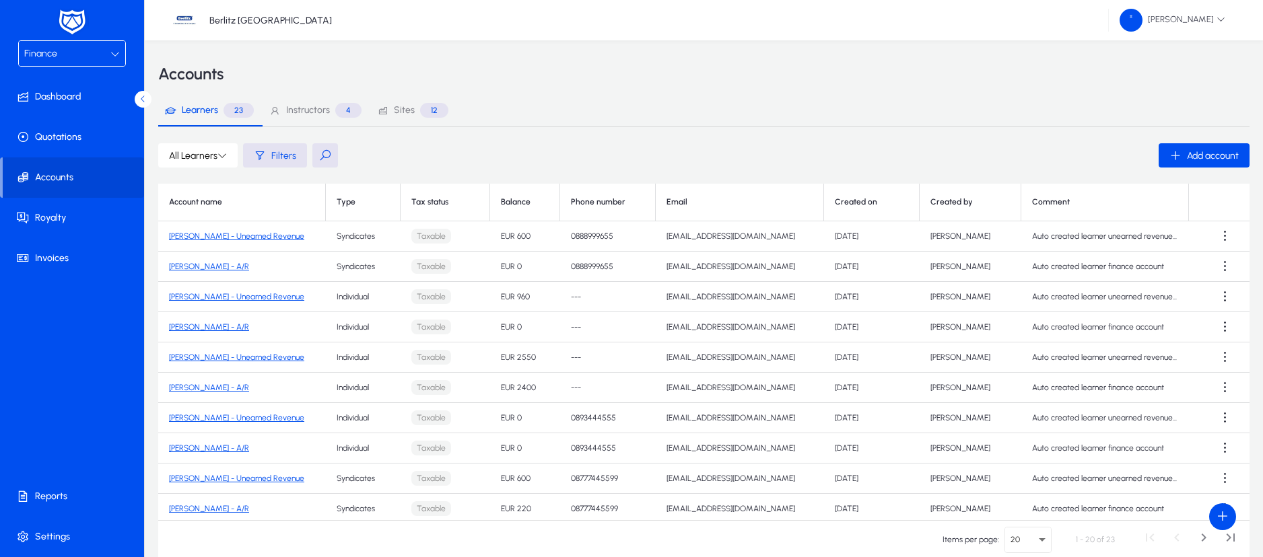
click at [325, 152] on button at bounding box center [325, 155] width 26 height 24
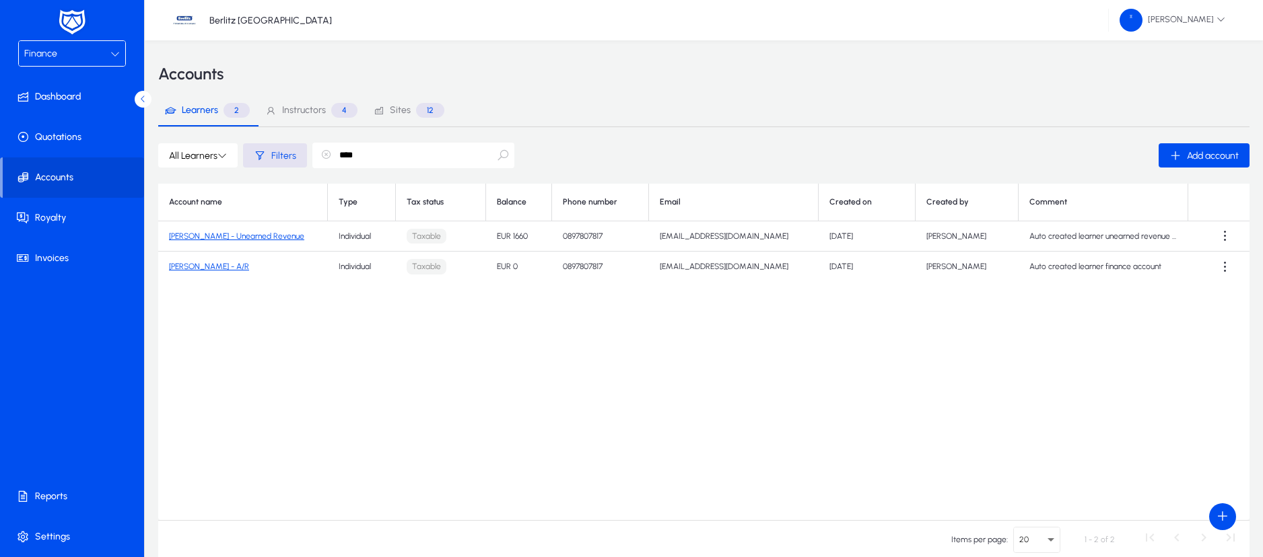
type input "****"
click at [222, 265] on link "[PERSON_NAME] - A/R" at bounding box center [209, 266] width 80 height 9
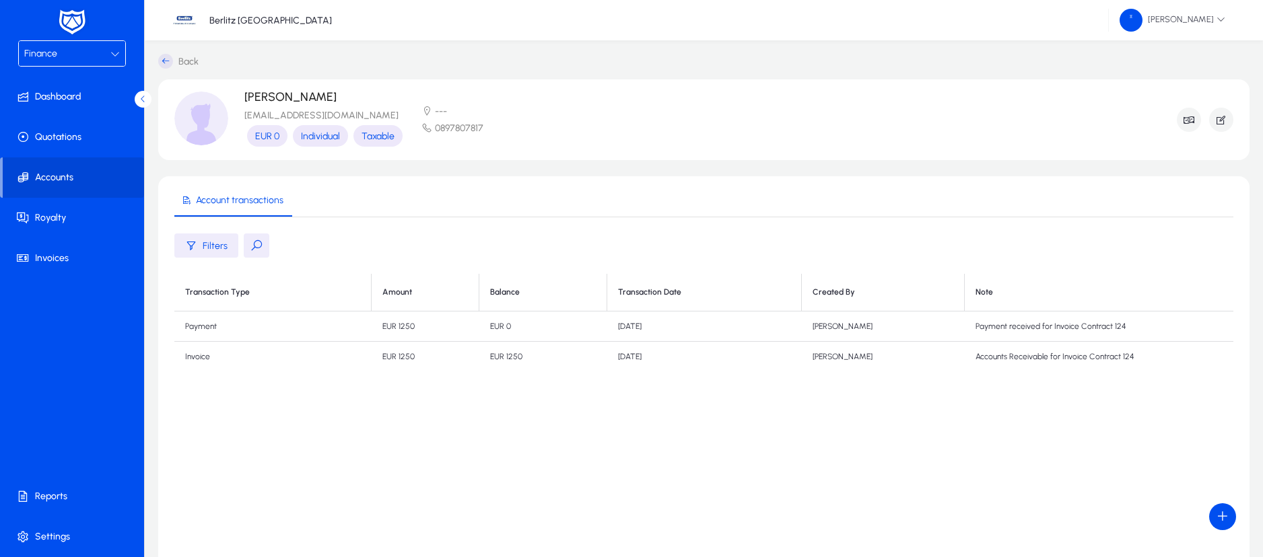
click at [166, 58] on icon at bounding box center [165, 61] width 15 height 15
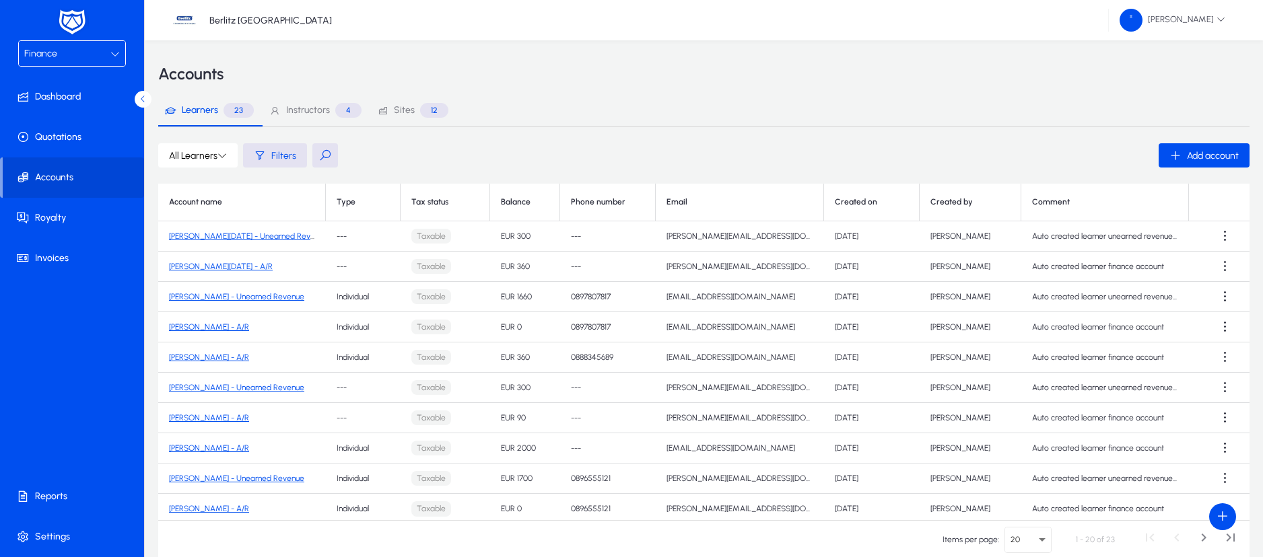
scroll to position [307, 0]
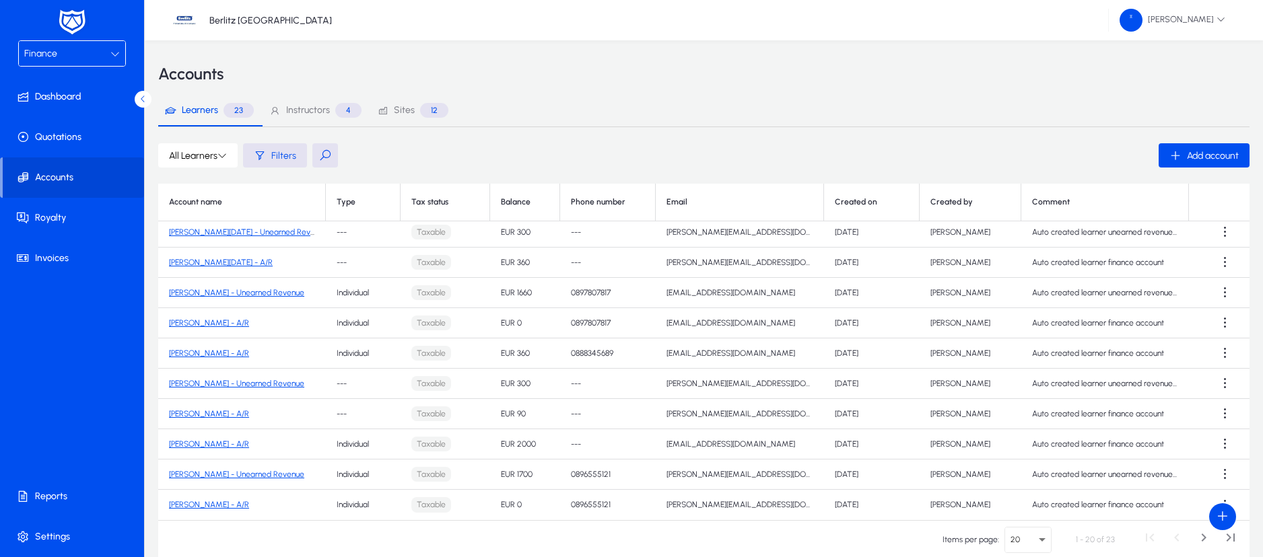
click at [232, 293] on link "[PERSON_NAME] - Unearned Revenue" at bounding box center [236, 292] width 135 height 9
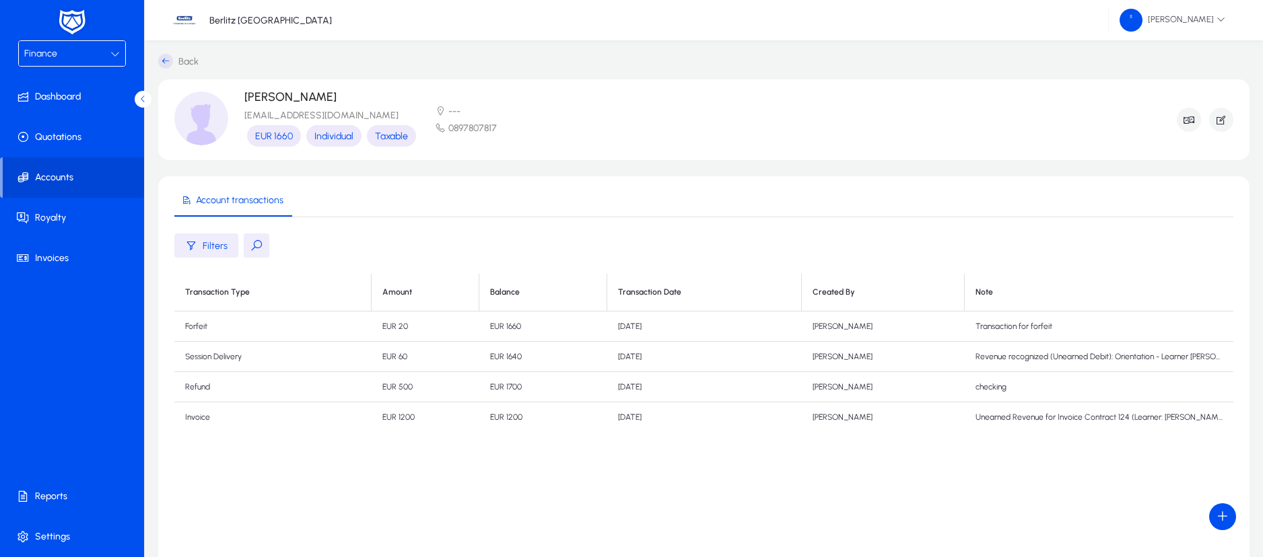
click at [837, 358] on td "[PERSON_NAME]" at bounding box center [883, 357] width 163 height 30
click at [106, 48] on div "Finance" at bounding box center [67, 54] width 86 height 18
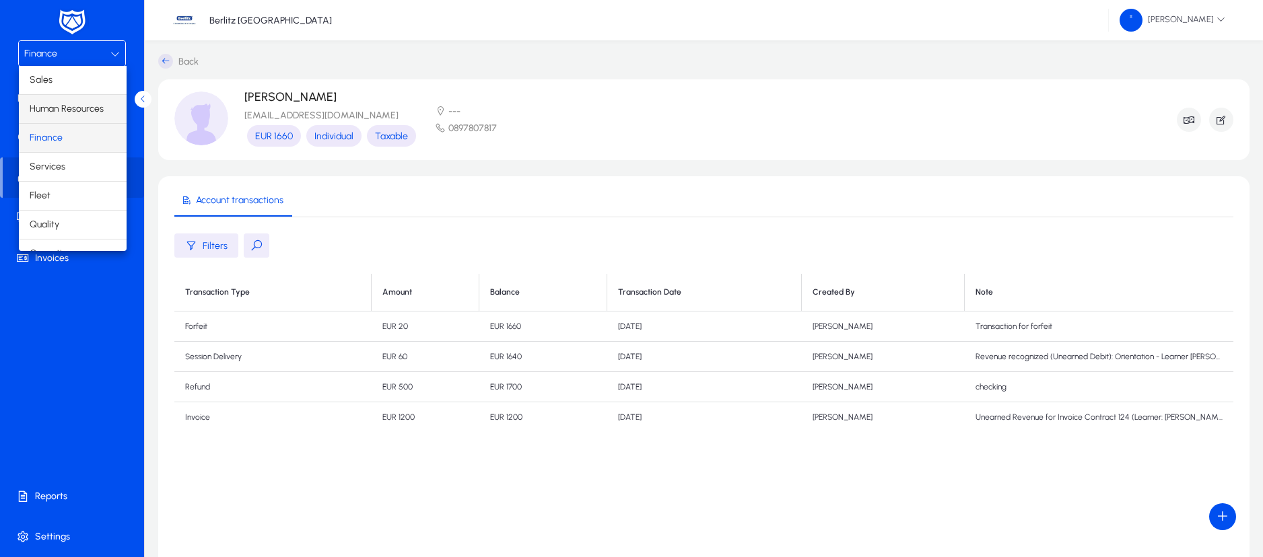
scroll to position [46, 0]
click at [70, 211] on span "Operations" at bounding box center [53, 208] width 47 height 16
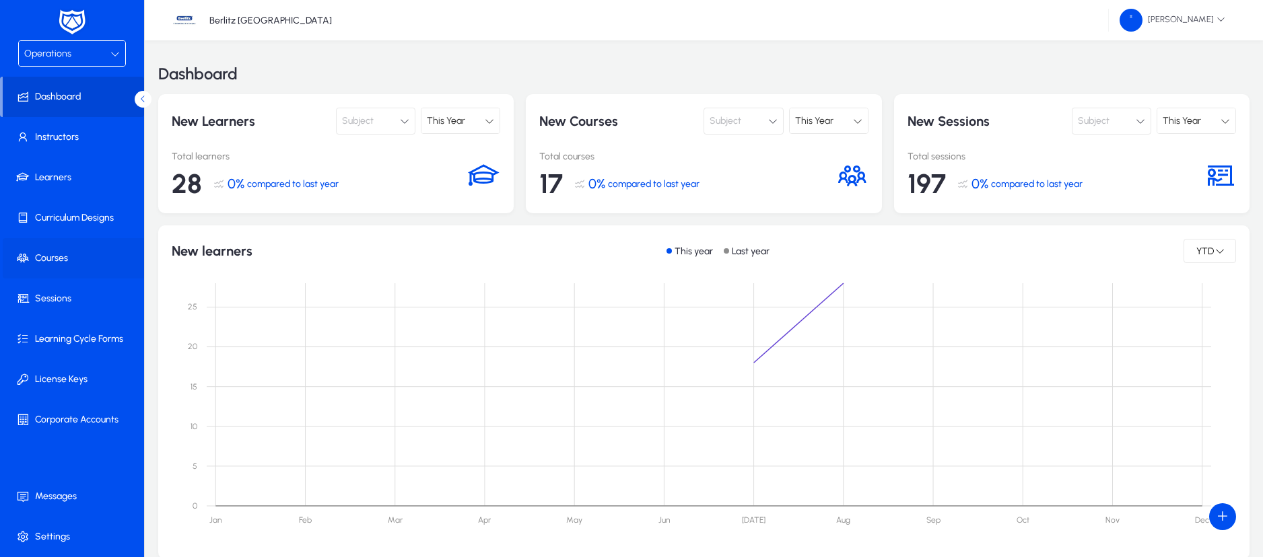
click at [58, 258] on span "Courses" at bounding box center [75, 258] width 144 height 13
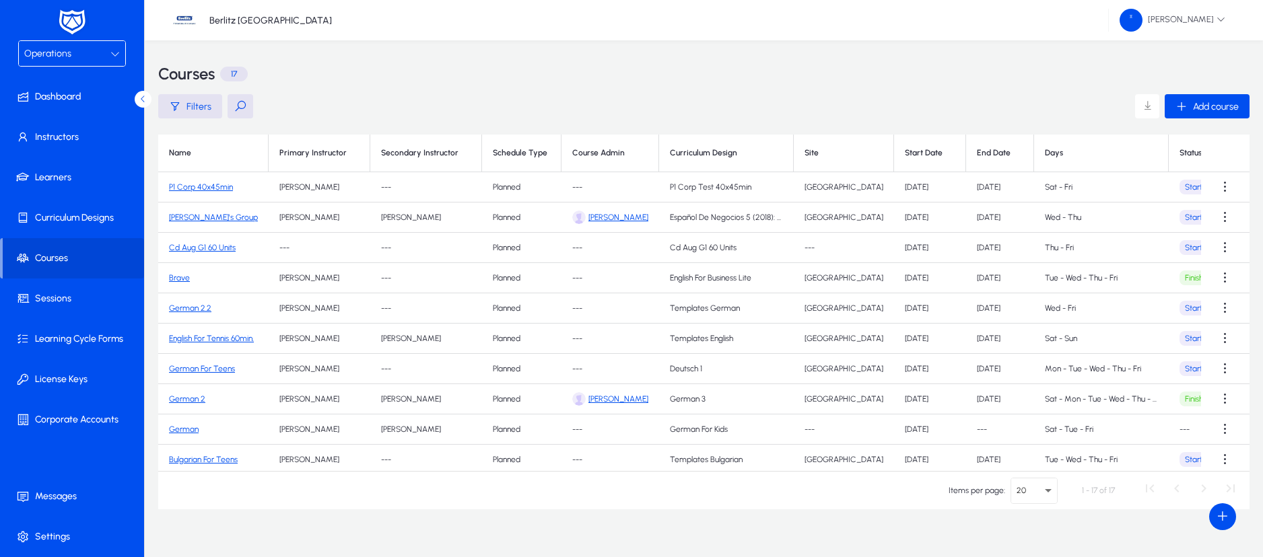
click at [240, 106] on button at bounding box center [241, 106] width 26 height 24
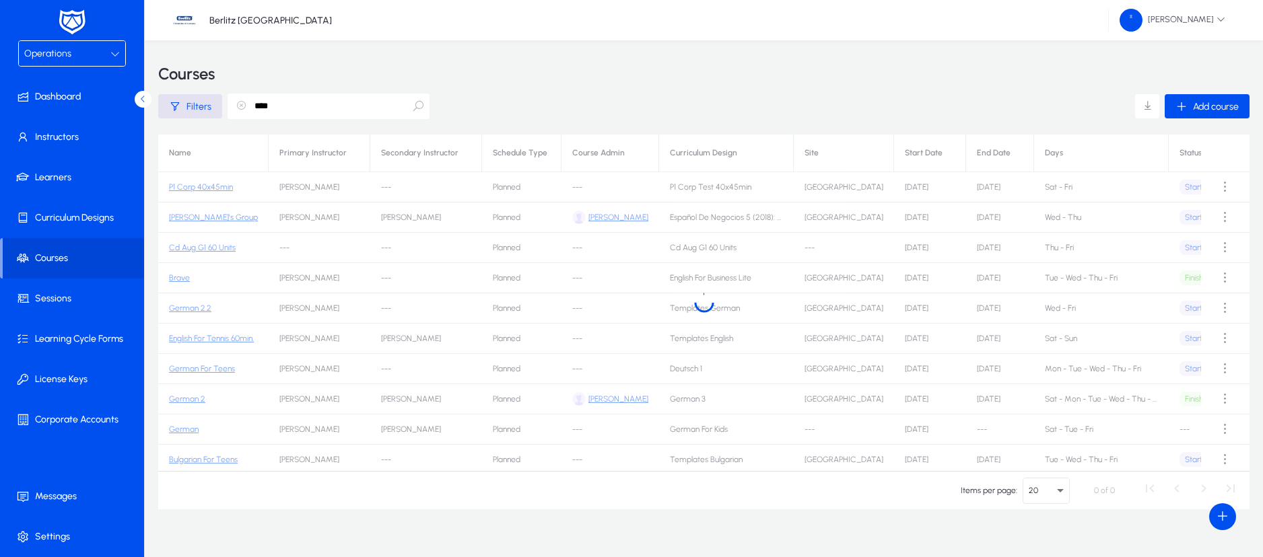
type input "*****"
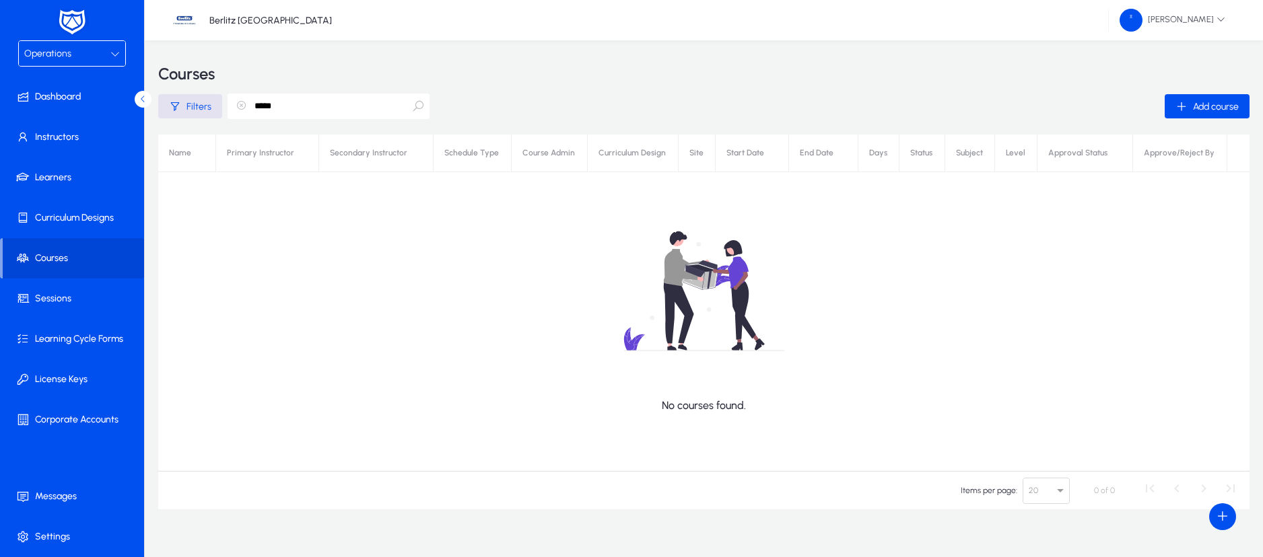
drag, startPoint x: 352, startPoint y: 105, endPoint x: 248, endPoint y: 100, distance: 104.4
click at [251, 102] on input "*****" at bounding box center [329, 107] width 202 height 26
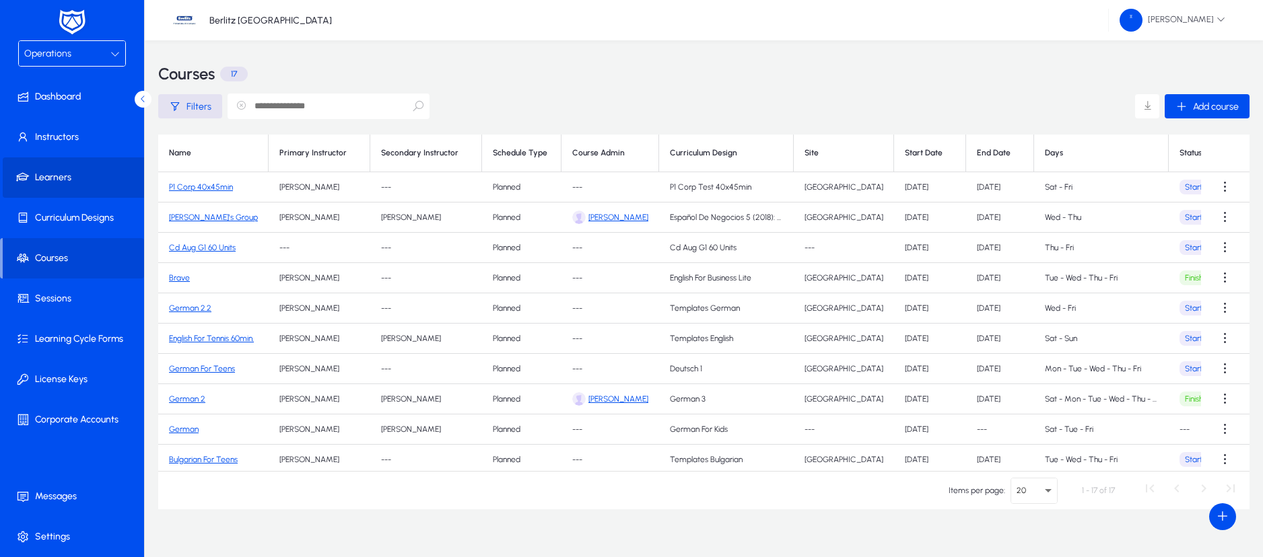
click at [46, 176] on span "Learners" at bounding box center [75, 177] width 144 height 13
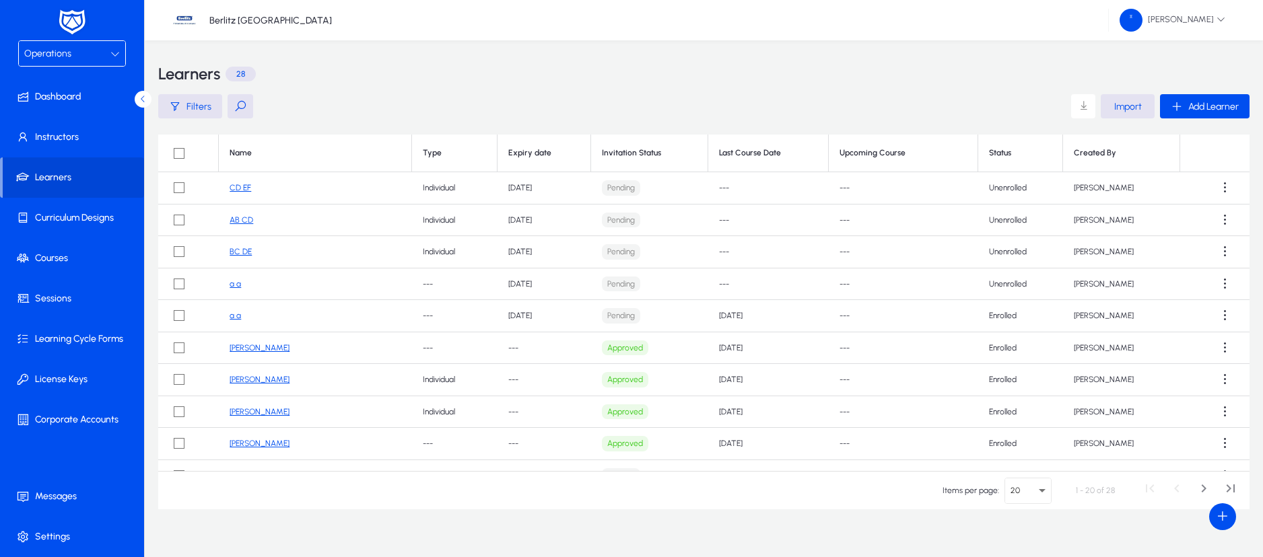
click at [238, 104] on button at bounding box center [241, 106] width 26 height 24
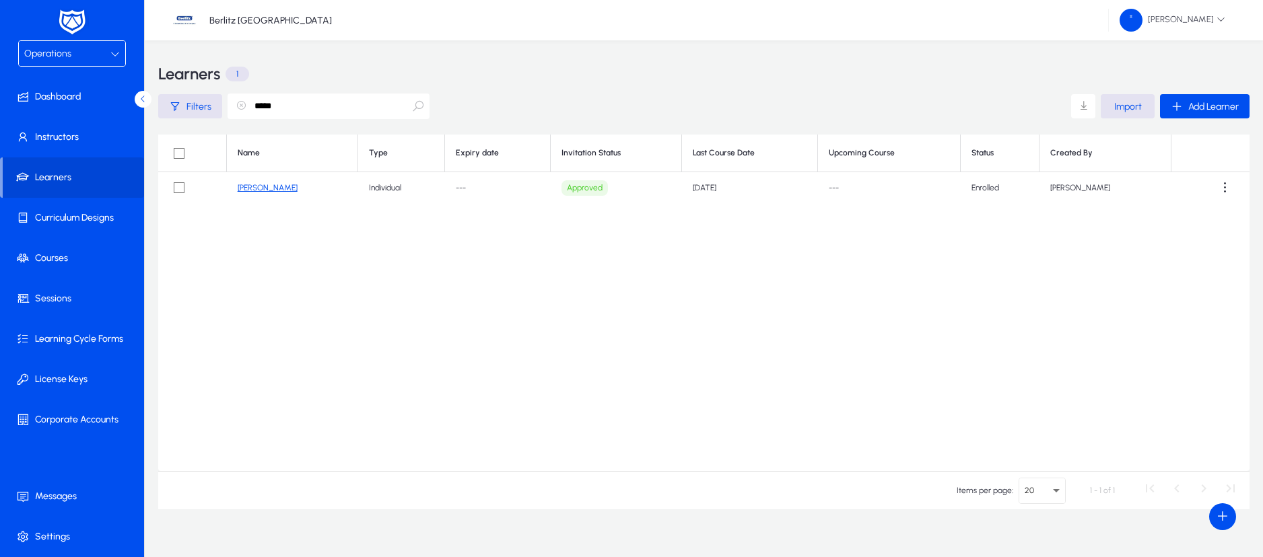
type input "*****"
click at [277, 186] on link "[PERSON_NAME]" at bounding box center [268, 187] width 60 height 9
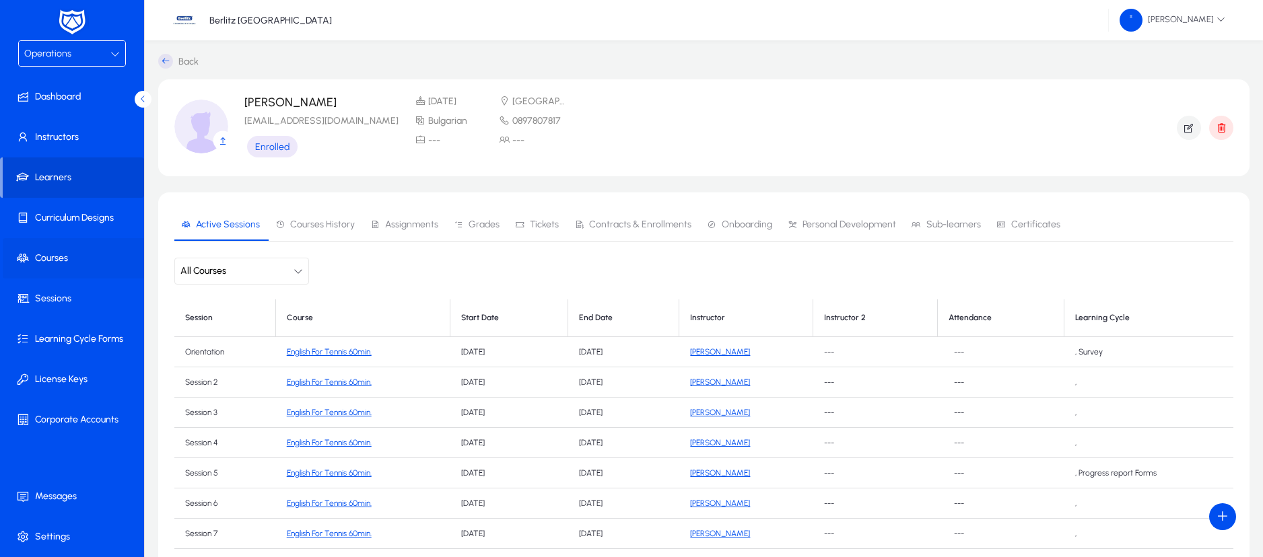
click at [47, 256] on span "Courses" at bounding box center [75, 258] width 144 height 13
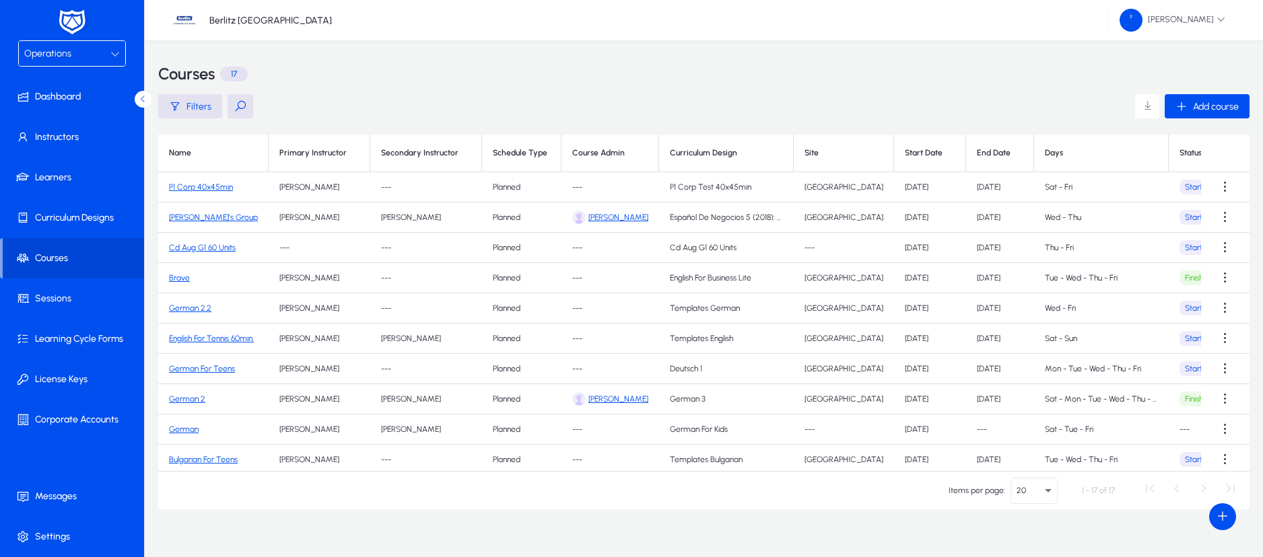
click at [240, 104] on button at bounding box center [241, 106] width 26 height 24
click at [77, 304] on span "Sessions" at bounding box center [75, 298] width 144 height 13
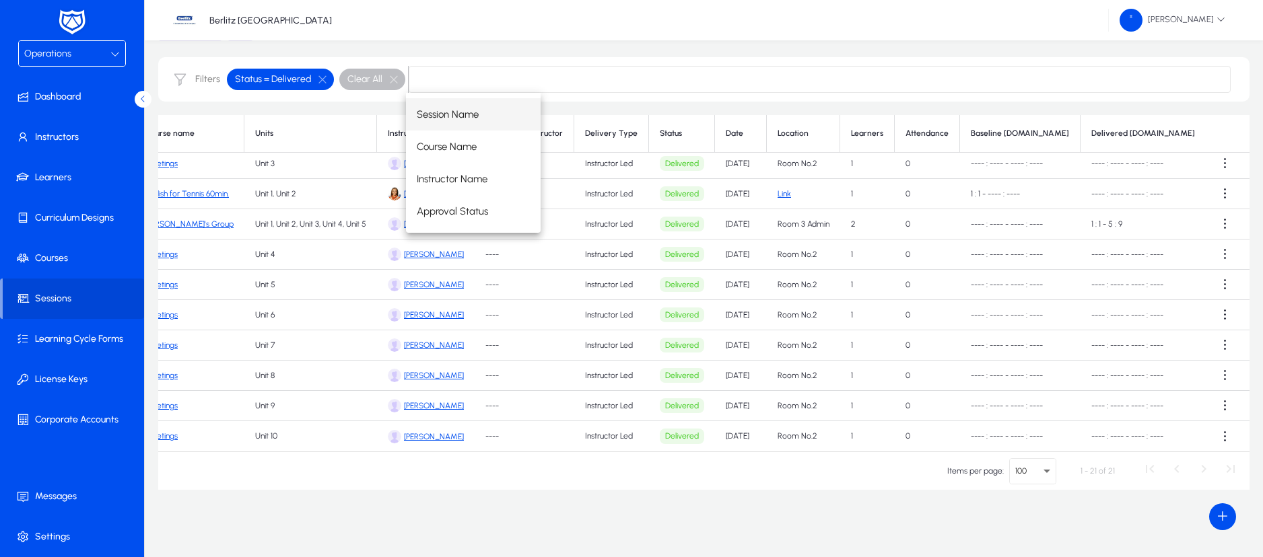
scroll to position [353, 128]
click at [726, 241] on td "[DATE]" at bounding box center [742, 255] width 52 height 30
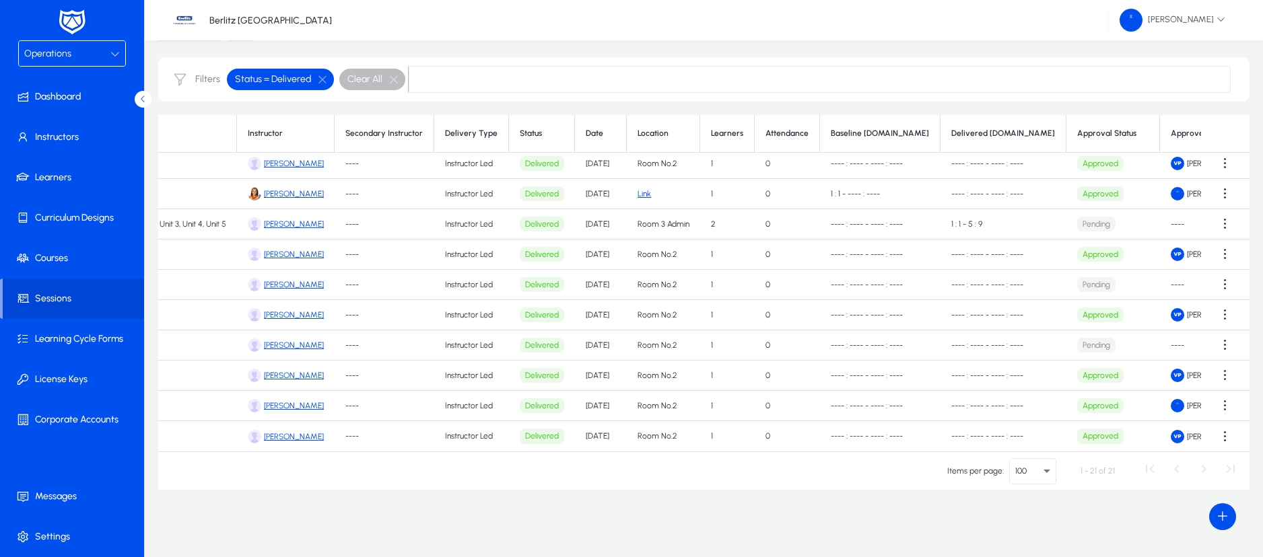
scroll to position [353, 438]
